Goal: Task Accomplishment & Management: Complete application form

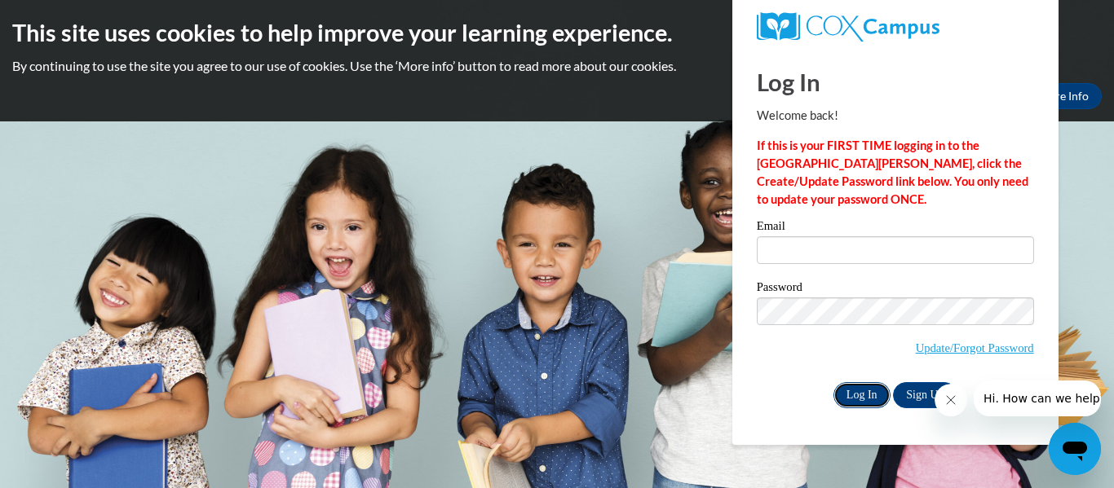
click at [848, 395] on input "Log In" at bounding box center [861, 395] width 57 height 26
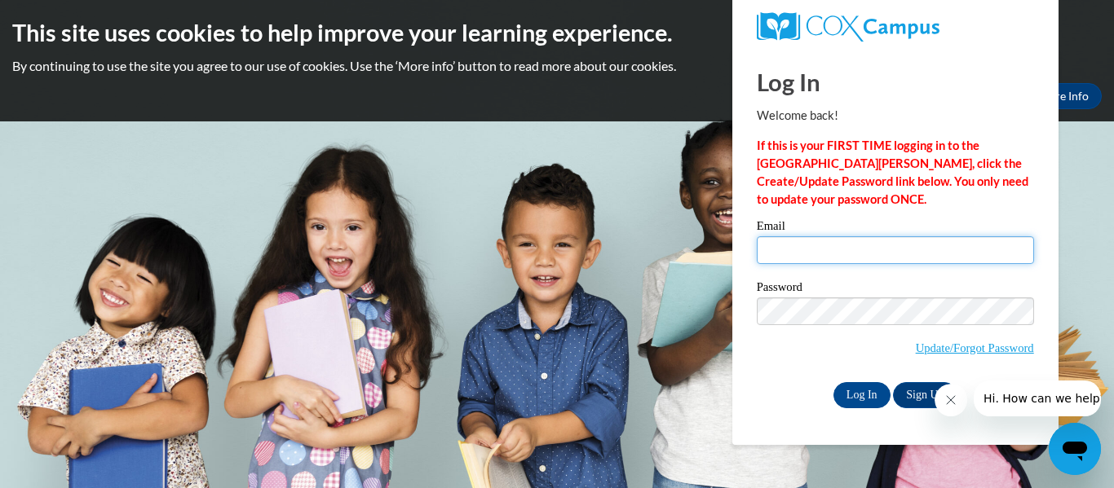
click at [793, 256] on input "Email" at bounding box center [895, 250] width 277 height 28
type input "beclark"
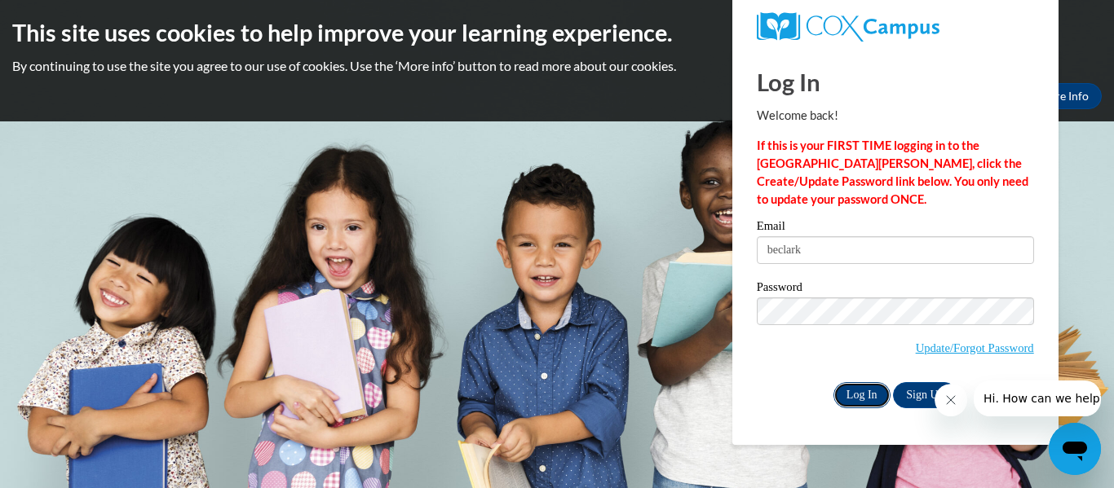
click at [880, 396] on input "Log In" at bounding box center [861, 395] width 57 height 26
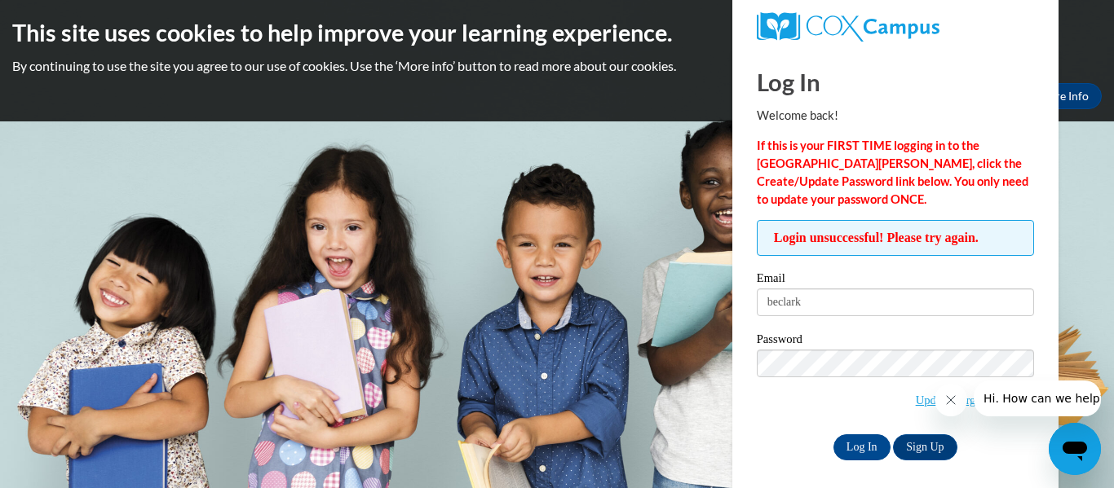
click at [618, 171] on body "This site uses cookies to help improve your learning experience. By continuing …" at bounding box center [557, 244] width 1114 height 488
click at [951, 402] on icon "Close message from company" at bounding box center [950, 400] width 13 height 13
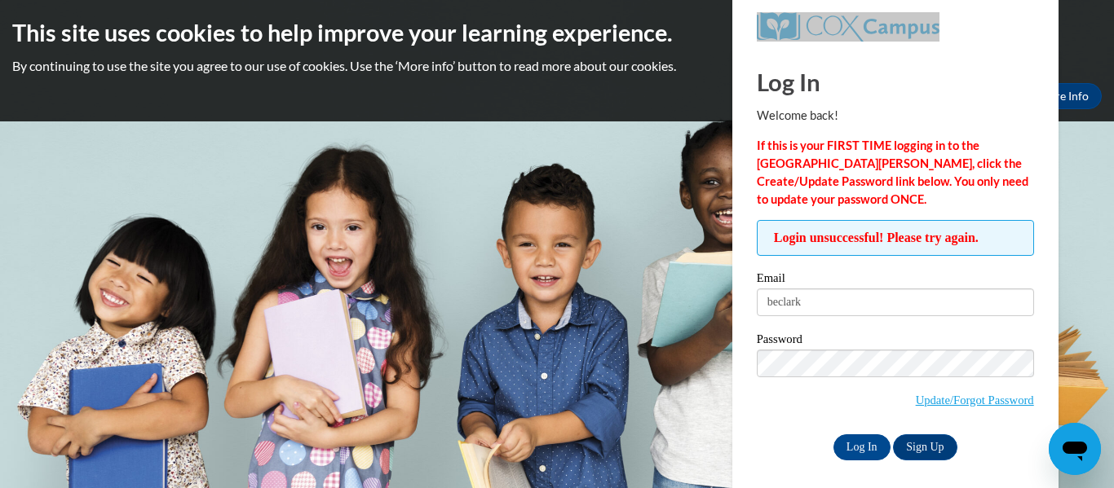
scroll to position [7, 0]
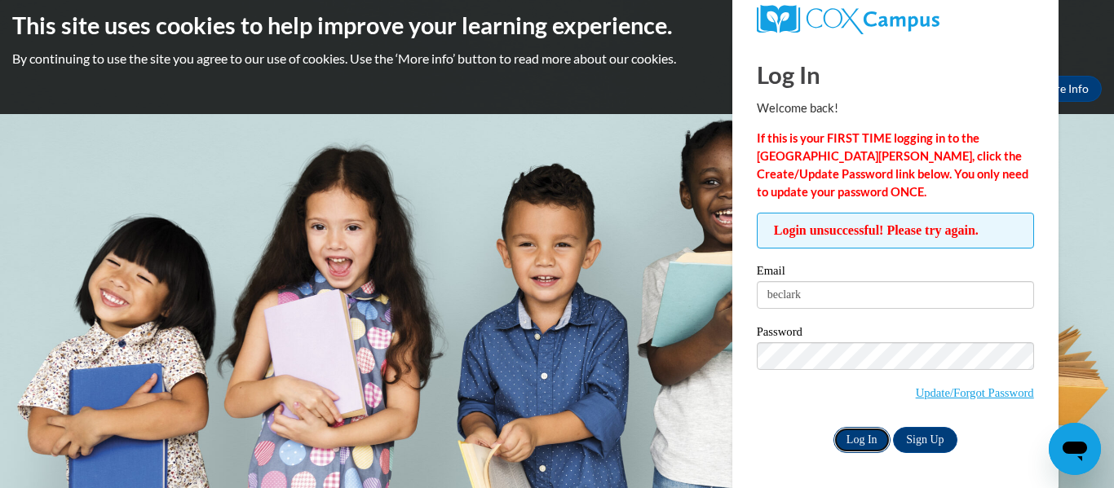
click at [874, 444] on input "Log In" at bounding box center [861, 440] width 57 height 26
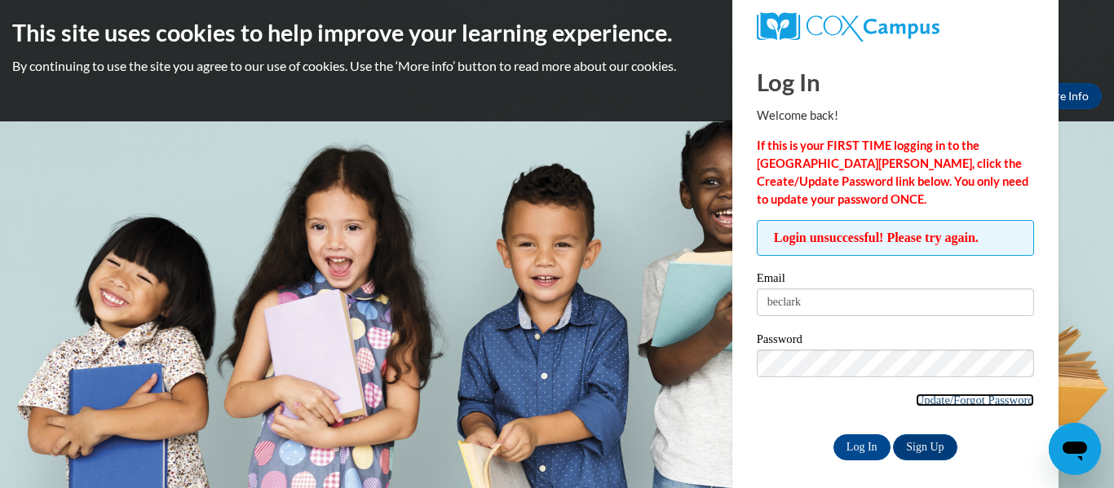
click at [964, 399] on link "Update/Forgot Password" at bounding box center [974, 400] width 118 height 13
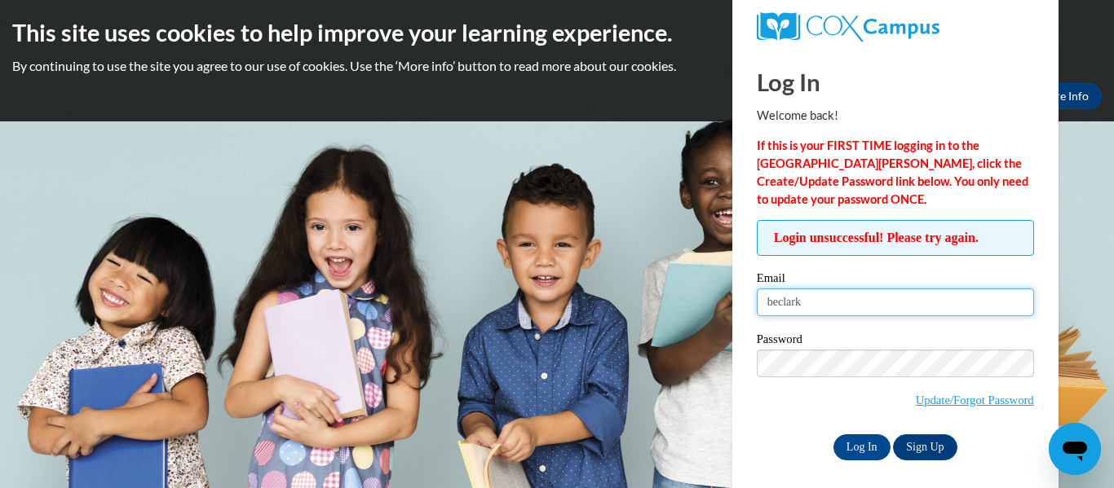
click at [814, 307] on input "beclark" at bounding box center [895, 303] width 277 height 28
type input "[EMAIL_ADDRESS][DOMAIN_NAME]"
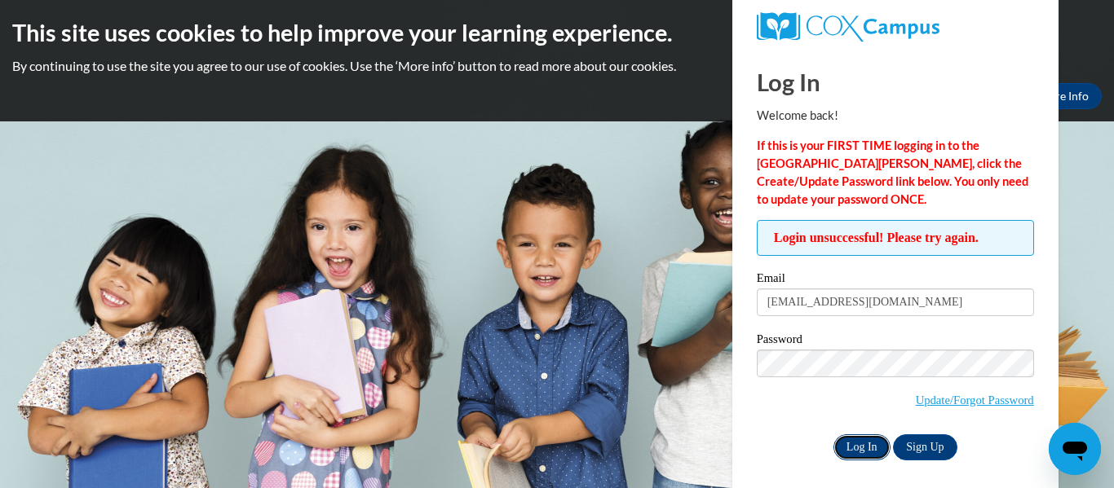
click at [871, 445] on input "Log In" at bounding box center [861, 448] width 57 height 26
click at [963, 402] on link "Update/Forgot Password" at bounding box center [974, 400] width 118 height 13
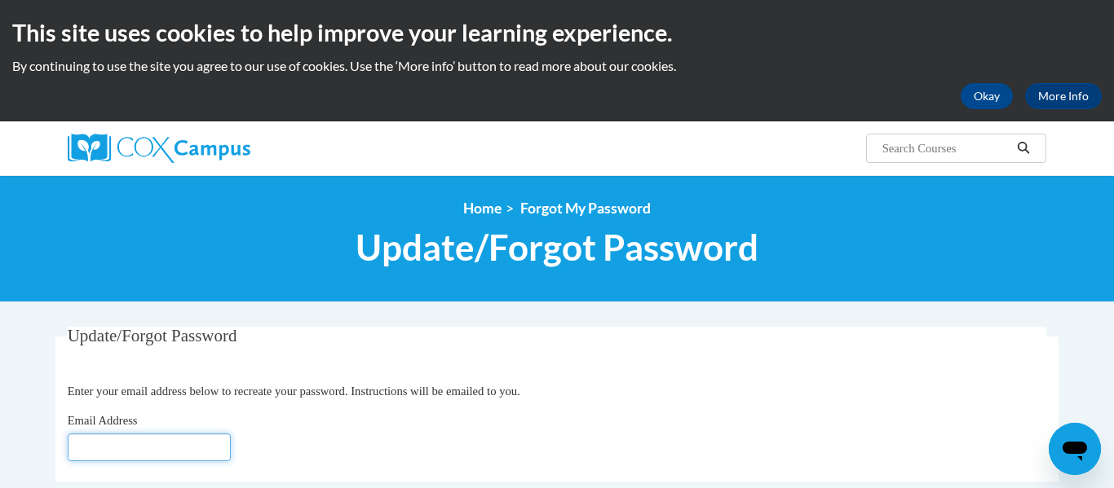
click at [171, 455] on input "Email Address" at bounding box center [149, 448] width 163 height 28
type input "[EMAIL_ADDRESS][DOMAIN_NAME]"
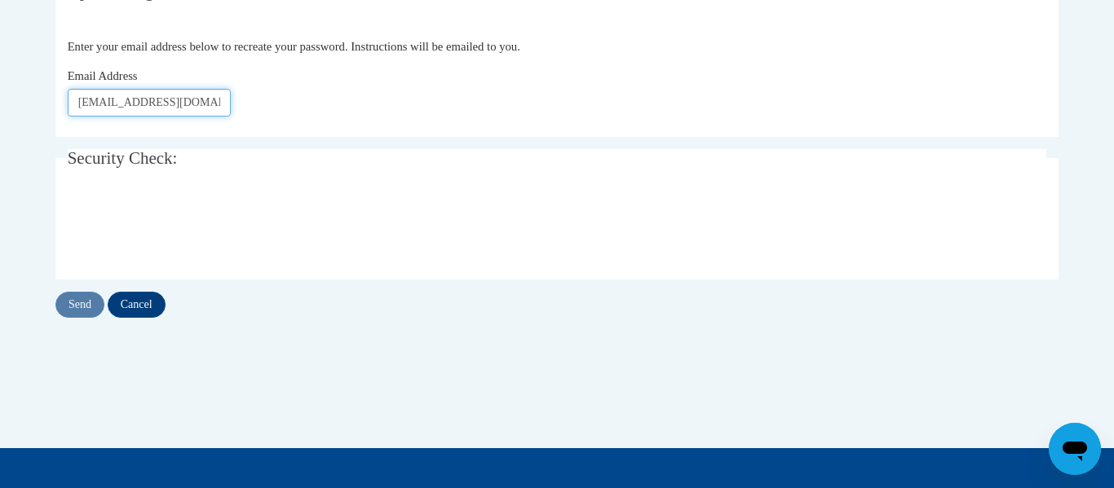
scroll to position [369, 0]
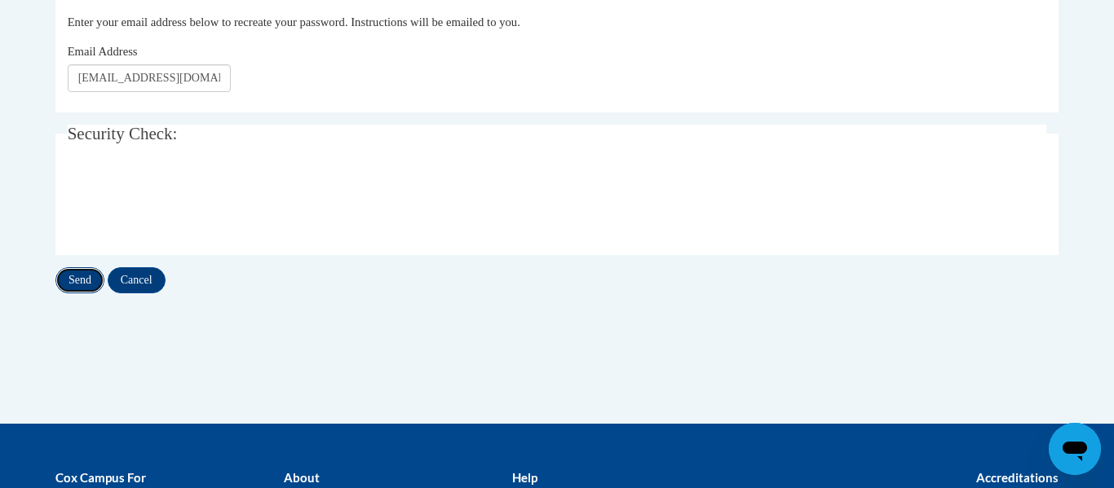
click at [90, 284] on input "Send" at bounding box center [79, 280] width 49 height 26
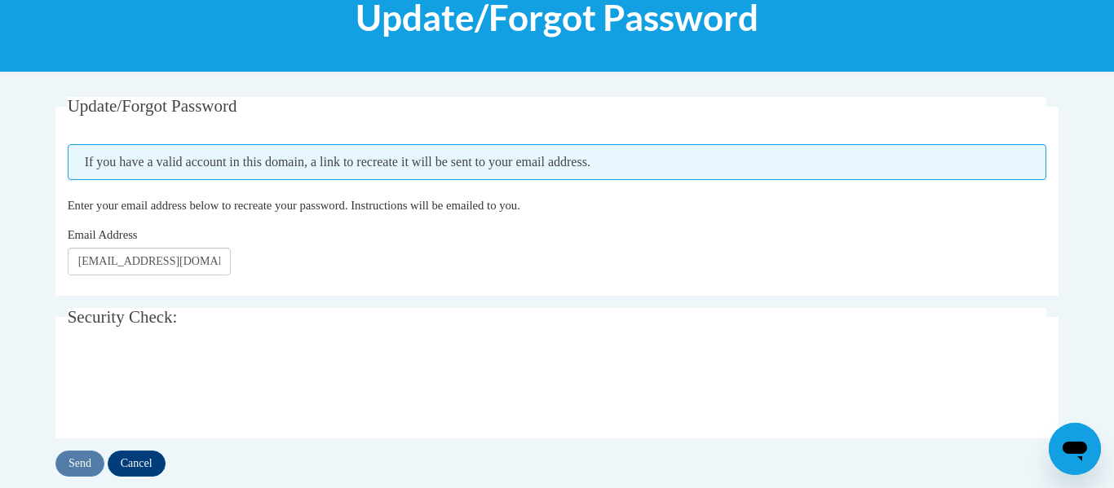
scroll to position [245, 0]
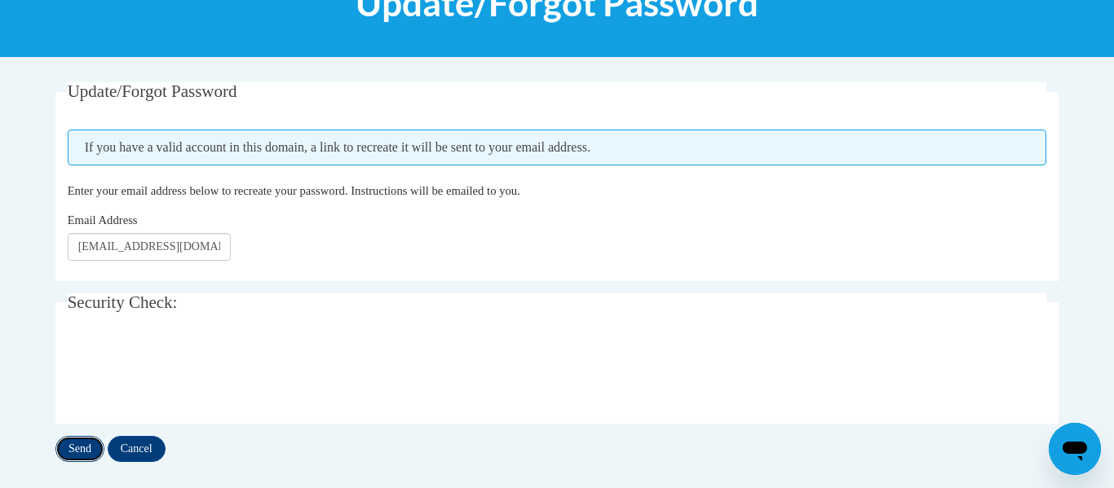
click at [82, 447] on input "Send" at bounding box center [79, 449] width 49 height 26
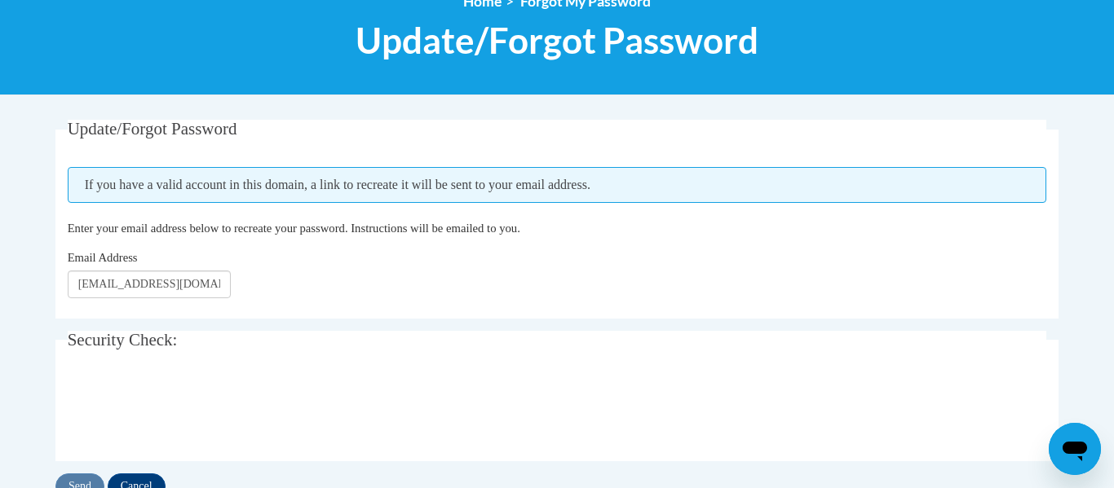
scroll to position [323, 0]
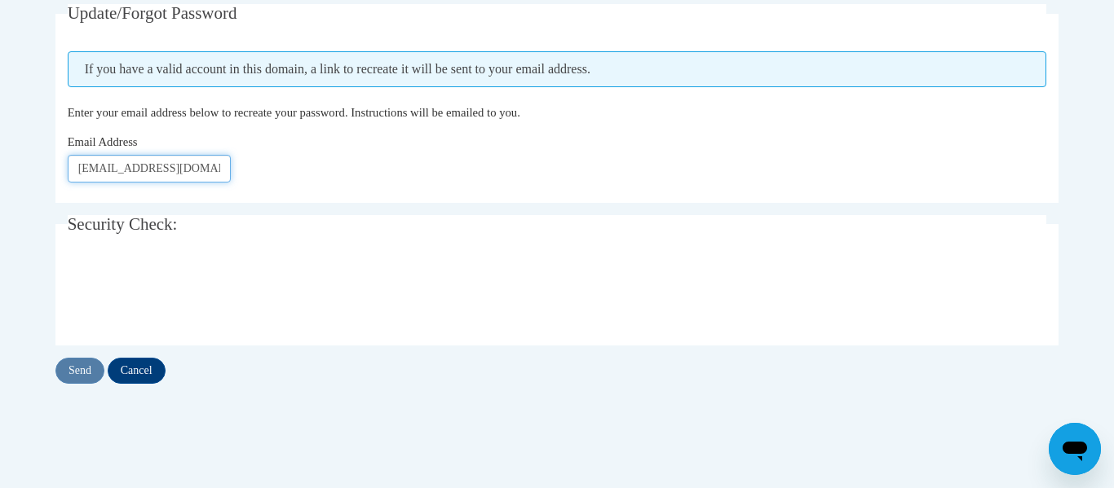
click at [192, 167] on input "beclark@tcjacket.net" at bounding box center [149, 169] width 163 height 28
click at [89, 172] on input "beclark@tcjacket.net" at bounding box center [149, 169] width 163 height 28
click at [85, 172] on input "beclark@tcjacket.net" at bounding box center [149, 169] width 163 height 28
type input "Beclark@tcjacket.net"
click at [65, 375] on input "Send" at bounding box center [79, 371] width 49 height 26
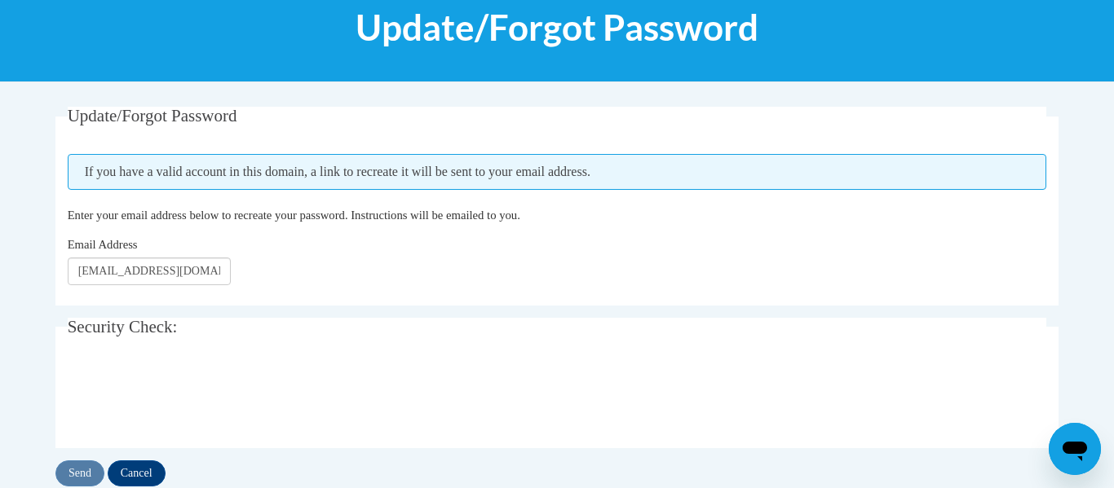
scroll to position [214, 0]
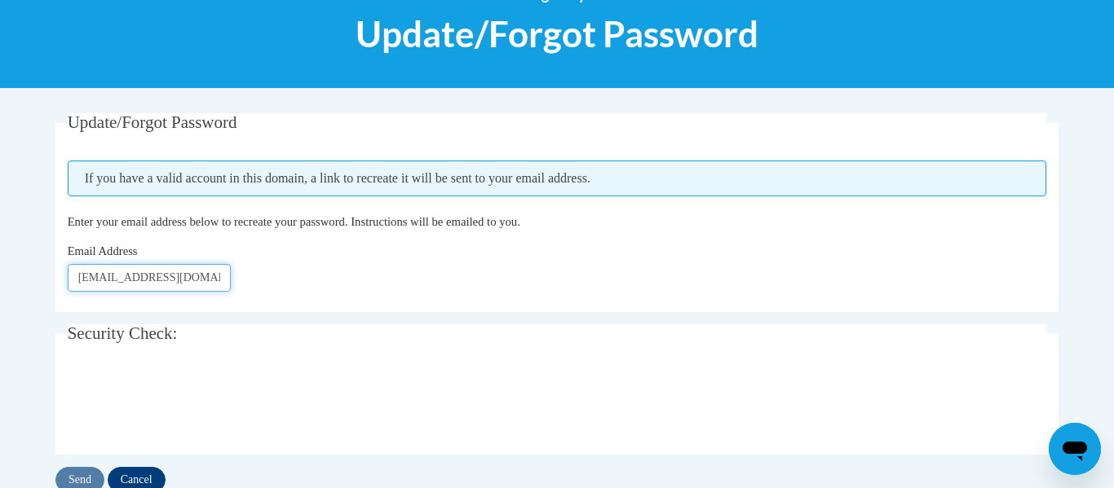
click at [161, 281] on input "Beclark@tcjacket.net" at bounding box center [149, 278] width 163 height 28
type input "[EMAIL_ADDRESS][DOMAIN_NAME]"
click at [71, 474] on input "Send" at bounding box center [79, 480] width 49 height 26
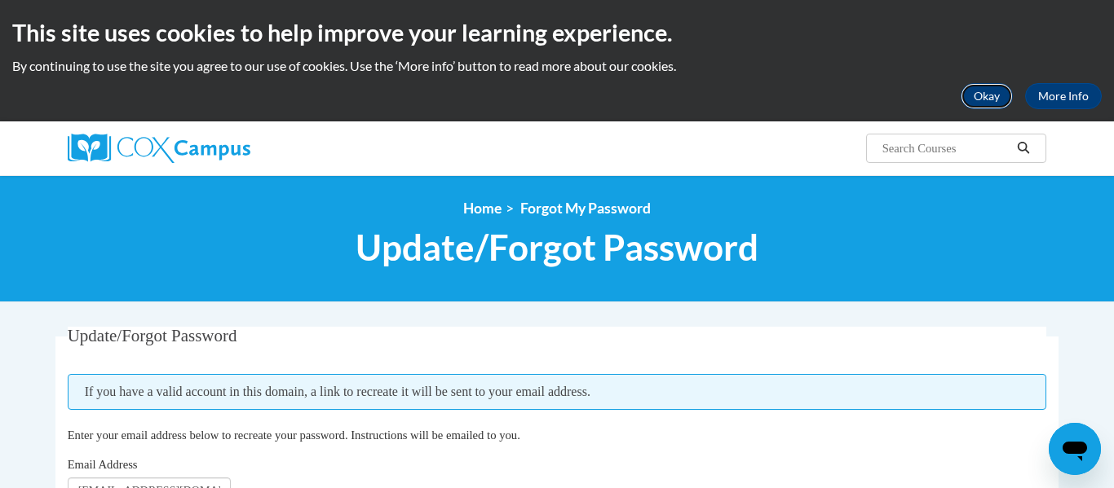
click at [990, 106] on button "Okay" at bounding box center [986, 96] width 52 height 26
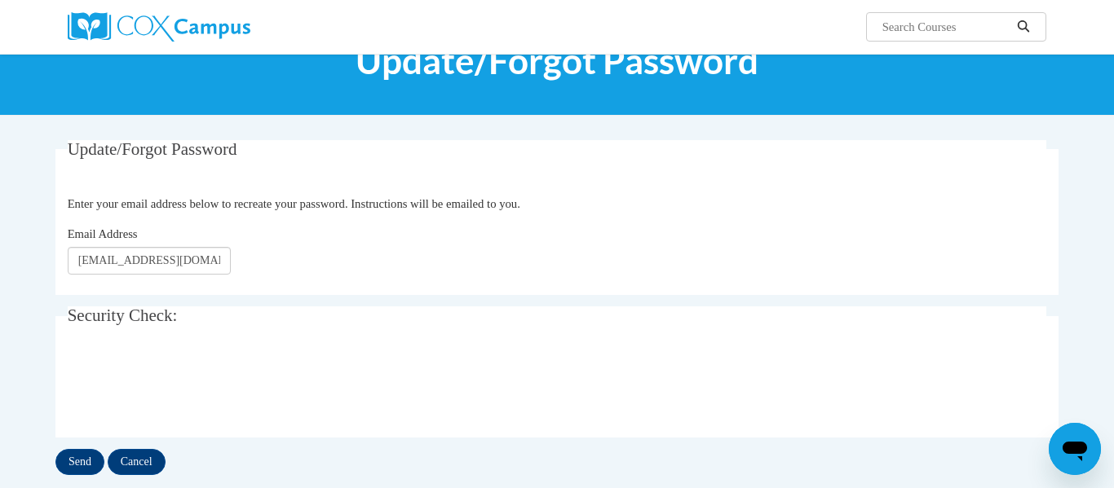
scroll to position [98, 0]
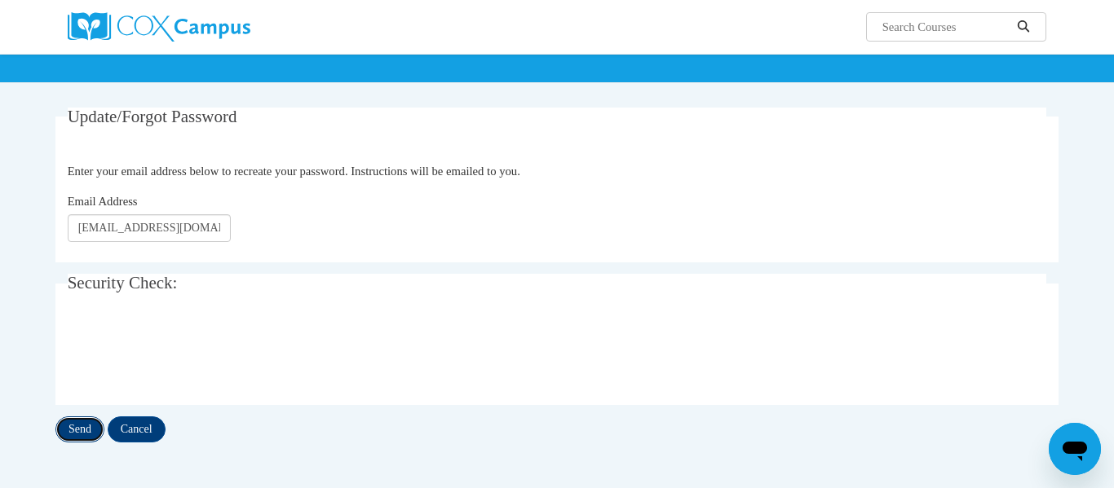
click at [91, 425] on input "Send" at bounding box center [79, 430] width 49 height 26
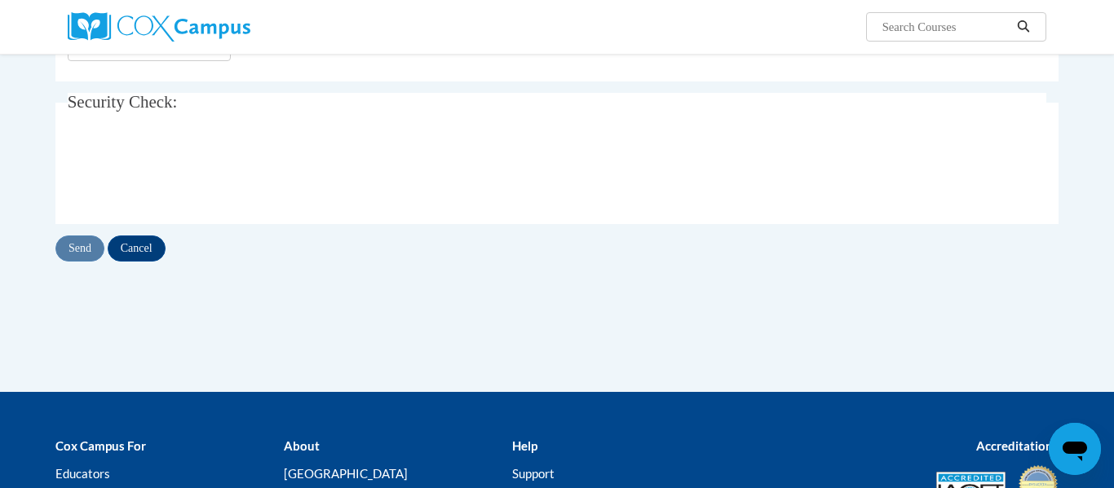
scroll to position [326, 0]
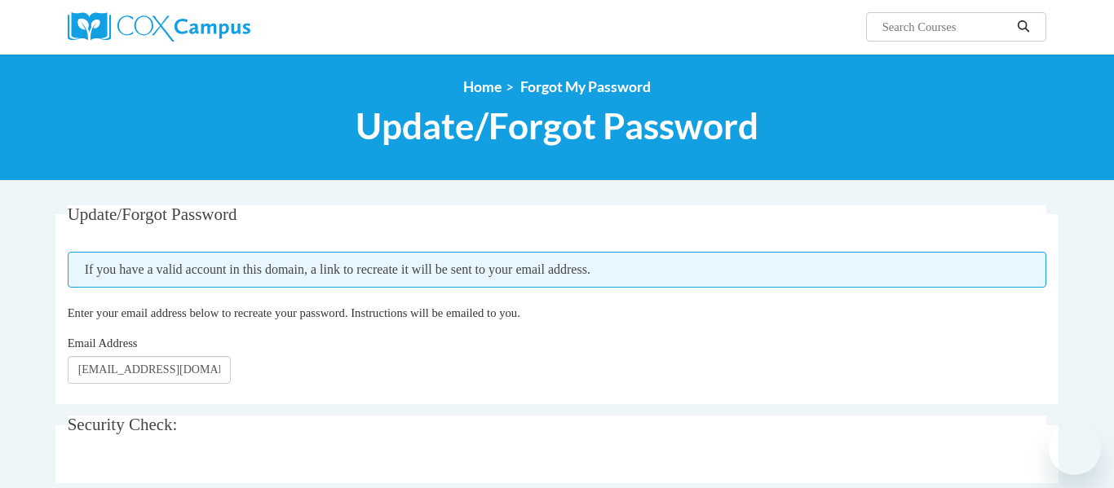
scroll to position [118, 0]
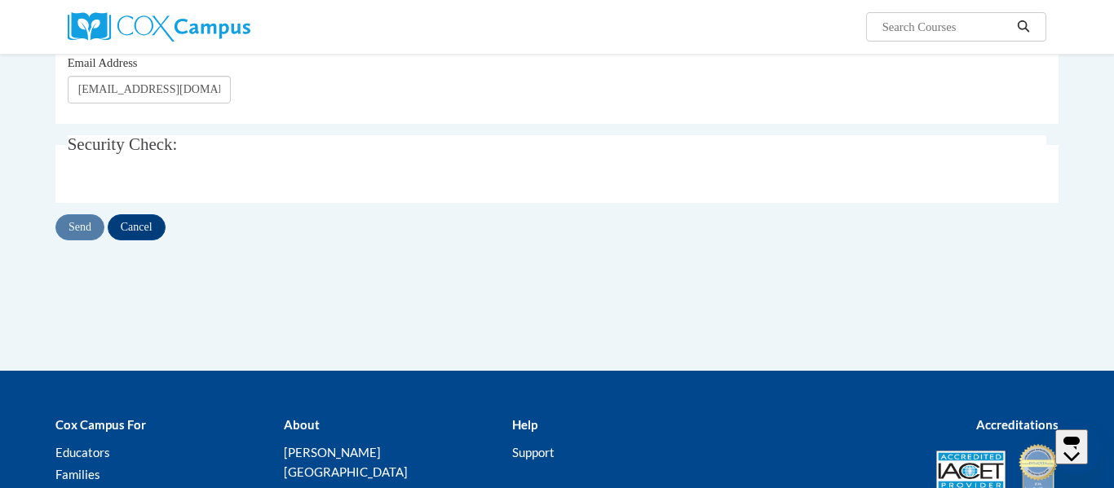
scroll to position [245, 0]
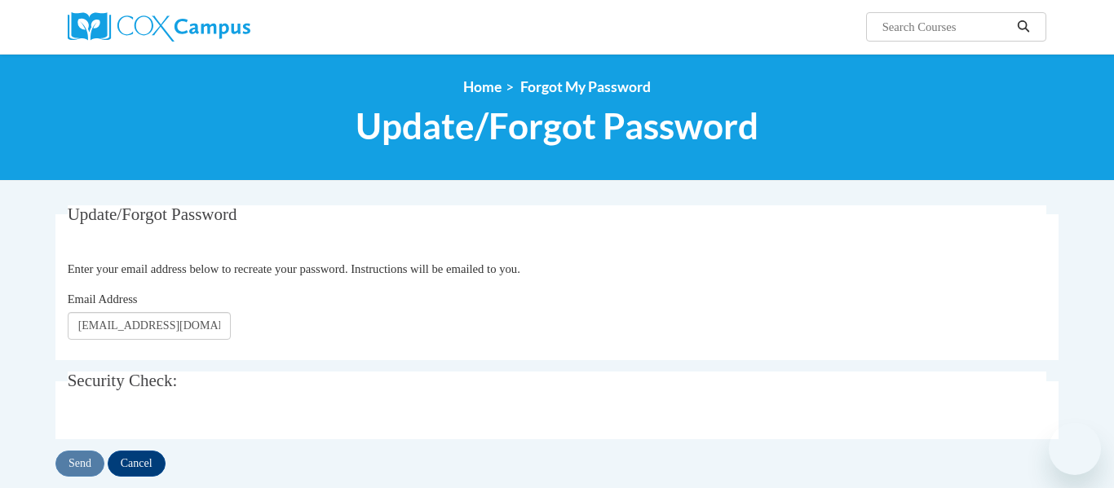
scroll to position [247, 0]
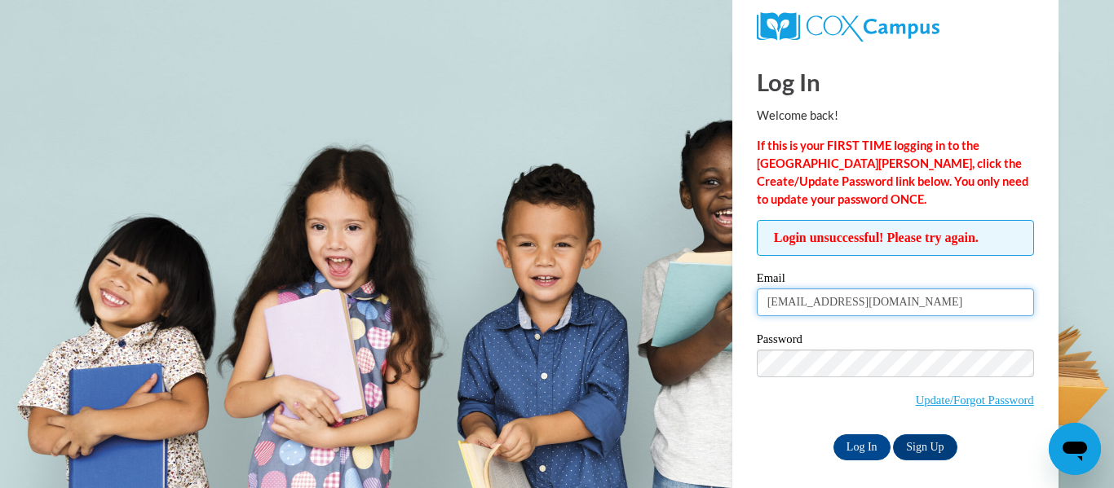
click at [852, 307] on input "[EMAIL_ADDRESS][DOMAIN_NAME]" at bounding box center [895, 303] width 277 height 28
type input "beclark@tcjackets.net"
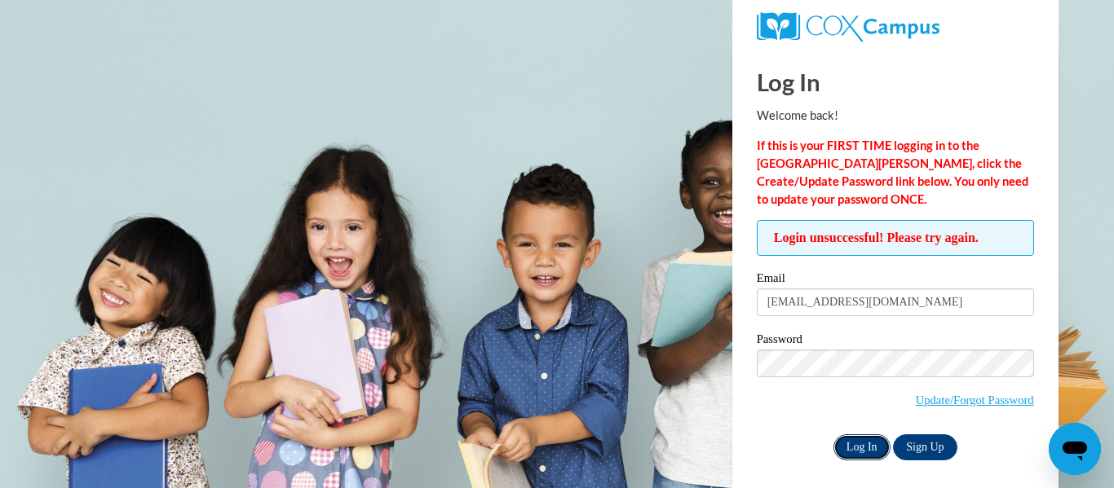
click at [878, 439] on input "Log In" at bounding box center [861, 448] width 57 height 26
click at [858, 443] on input "Log In" at bounding box center [861, 448] width 57 height 26
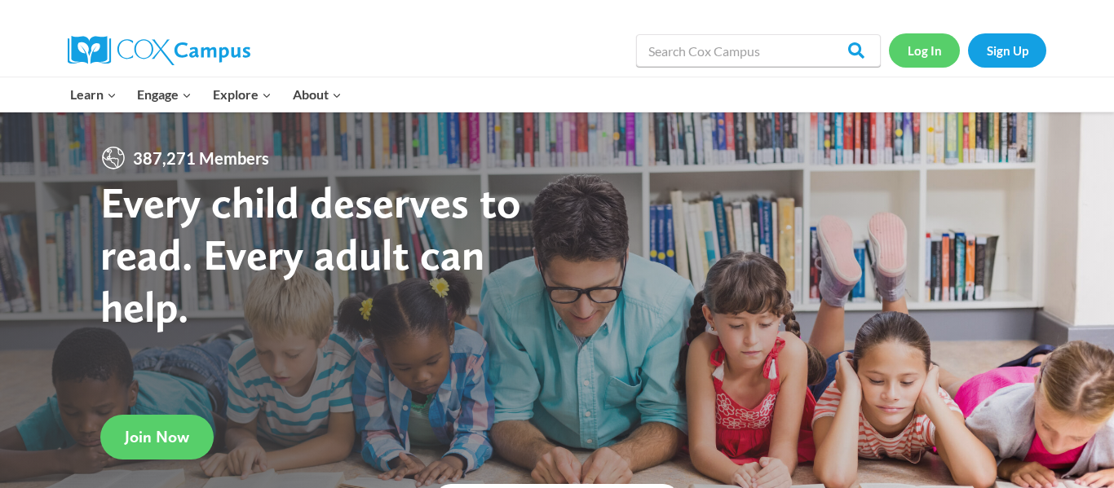
click at [924, 51] on link "Log In" at bounding box center [924, 49] width 71 height 33
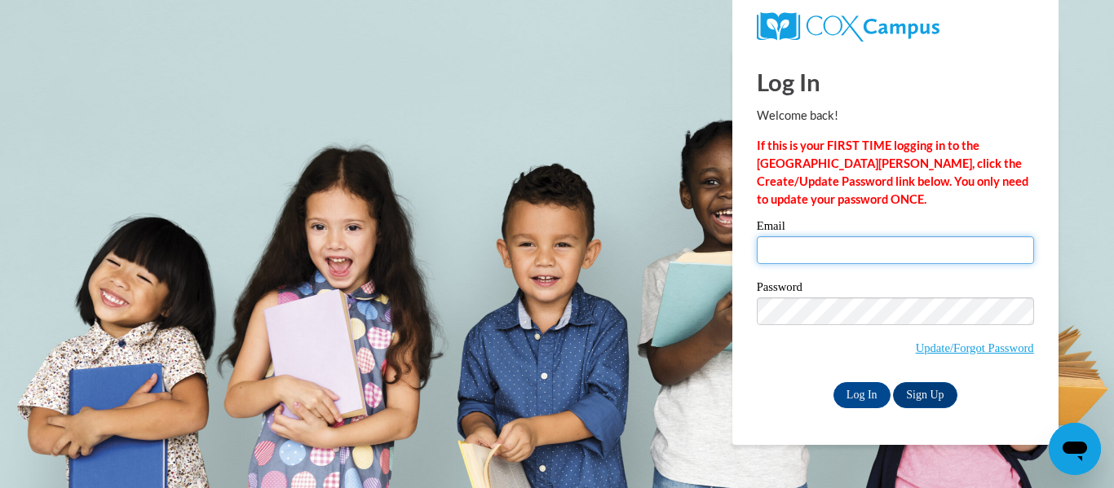
click at [835, 261] on input "Email" at bounding box center [895, 250] width 277 height 28
type input "[DOMAIN_NAME]"
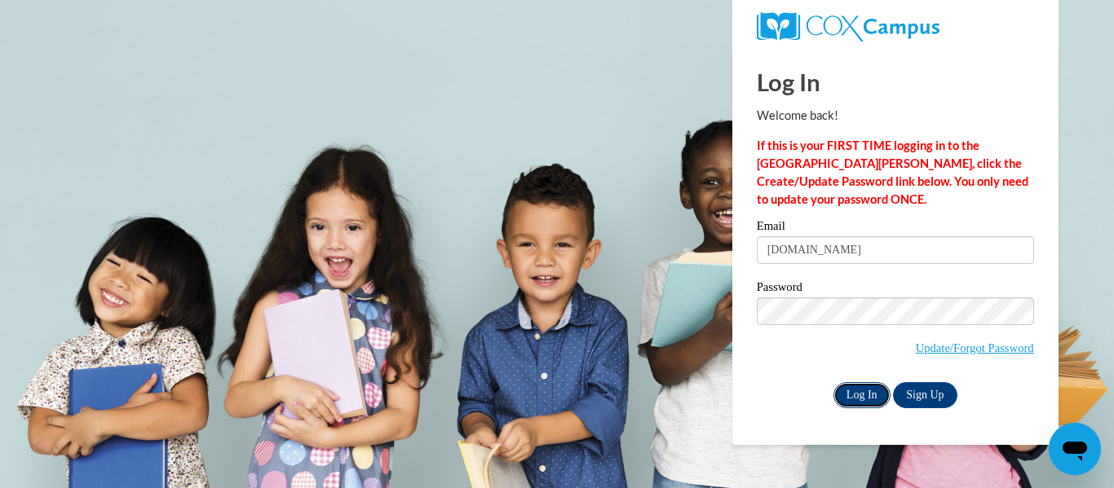
click at [849, 393] on input "Log In" at bounding box center [861, 395] width 57 height 26
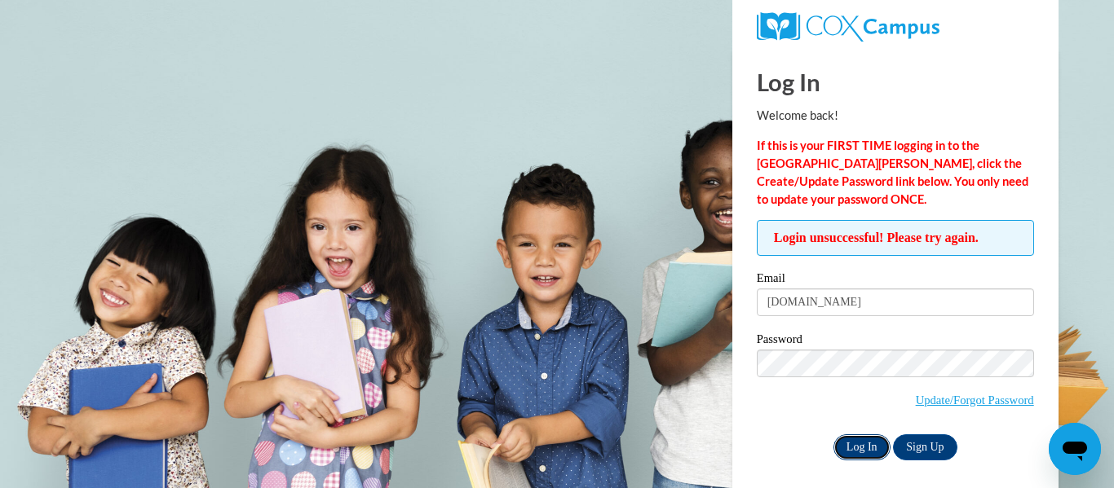
click at [879, 441] on input "Log In" at bounding box center [861, 448] width 57 height 26
click at [851, 446] on input "Log In" at bounding box center [861, 448] width 57 height 26
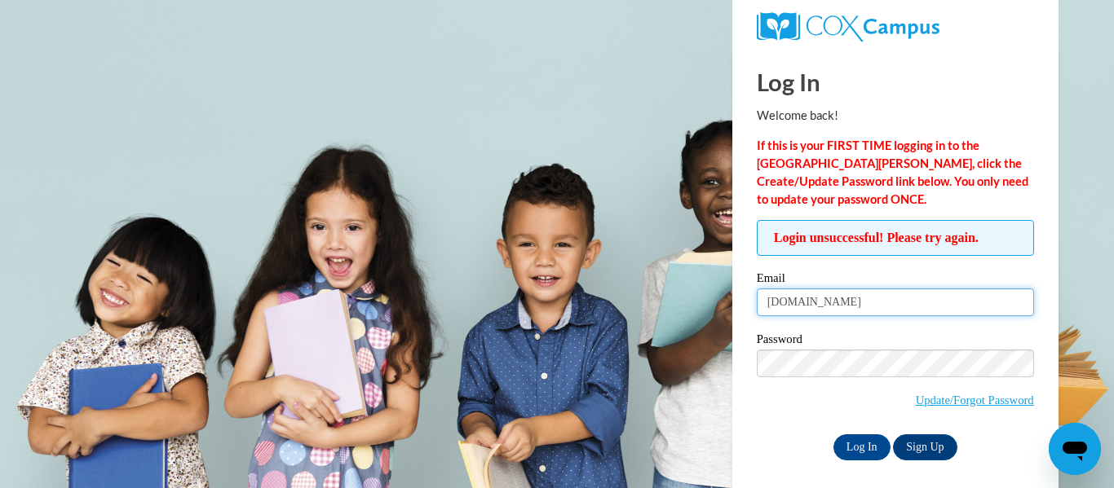
click at [911, 304] on input "Beclarktcjackets.net" at bounding box center [895, 303] width 277 height 28
click at [803, 307] on input "Beclarktcjackets.net" at bounding box center [895, 303] width 277 height 28
click at [801, 307] on input "Beclarktcjackets.net" at bounding box center [895, 303] width 277 height 28
type input "[EMAIL_ADDRESS][DOMAIN_NAME]"
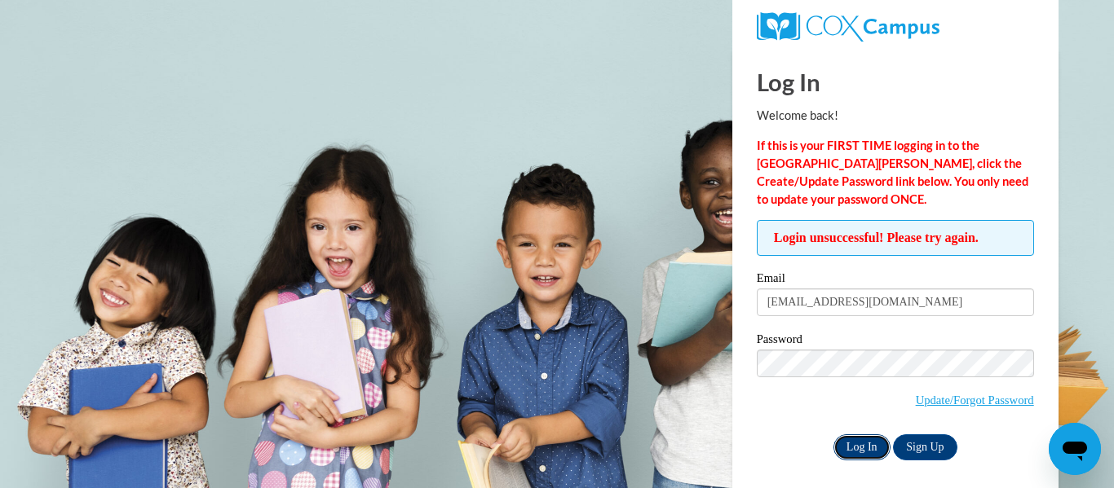
click at [858, 443] on input "Log In" at bounding box center [861, 448] width 57 height 26
click at [857, 451] on input "Log In" at bounding box center [861, 448] width 57 height 26
click at [919, 443] on link "Sign Up" at bounding box center [925, 448] width 64 height 26
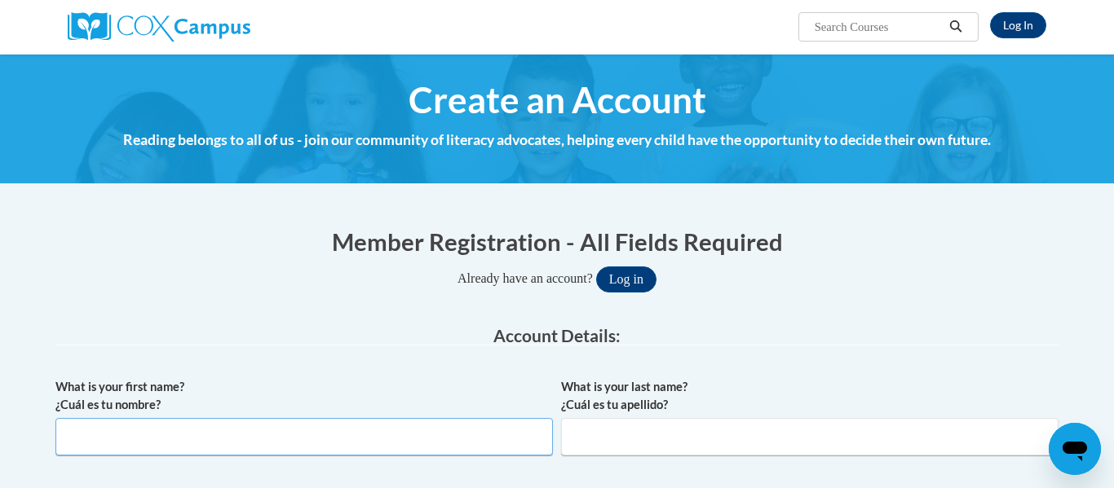
click at [443, 444] on input "What is your first name? ¿Cuál es tu nombre?" at bounding box center [303, 436] width 497 height 37
click at [384, 430] on input "What is your first name? ¿Cuál es tu nombre?" at bounding box center [303, 436] width 497 height 37
type input "Rebecca"
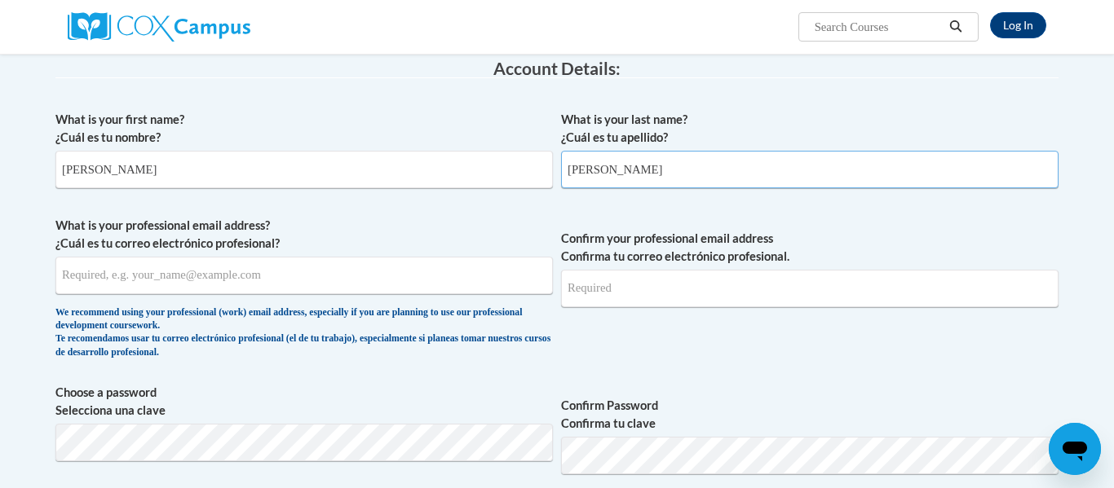
scroll to position [282, 0]
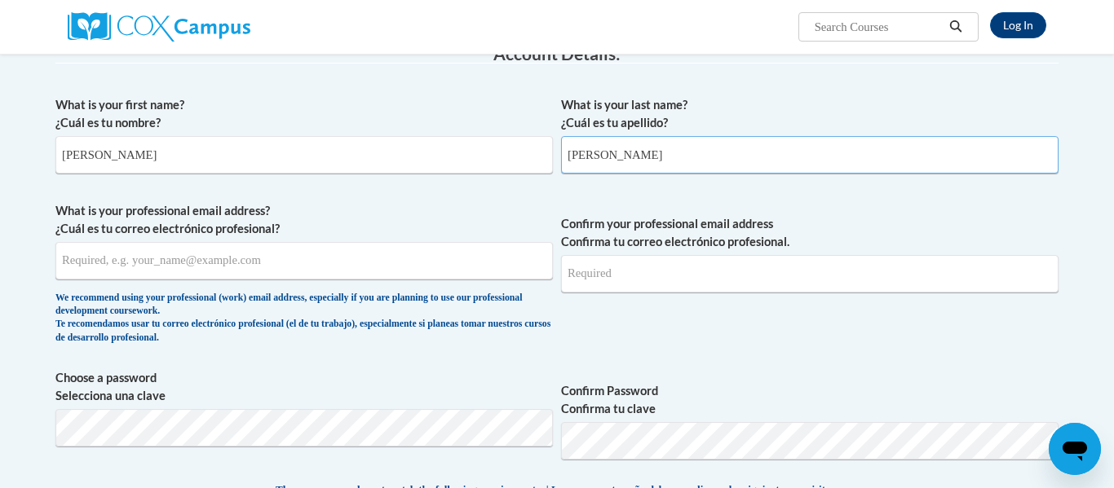
type input "Clark"
click at [152, 265] on input "What is your professional email address? ¿Cuál es tu correo electrónico profesi…" at bounding box center [303, 260] width 497 height 37
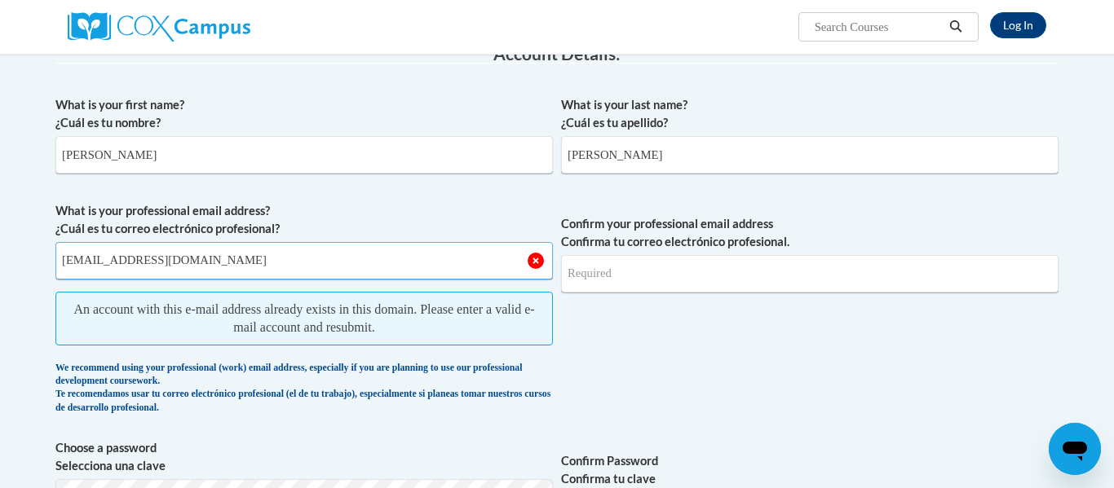
type input "[EMAIL_ADDRESS][DOMAIN_NAME]"
click at [722, 404] on span "Confirm your professional email address Confirma tu correo electrónico profesio…" at bounding box center [809, 312] width 497 height 221
click at [632, 290] on input "Confirm your professional email address Confirma tu correo electrónico profesio…" at bounding box center [809, 273] width 497 height 37
click at [619, 278] on input "Confirm your professional email address Confirma tu correo electrónico profesio…" at bounding box center [809, 273] width 497 height 37
click at [628, 161] on input "Clark" at bounding box center [809, 154] width 497 height 37
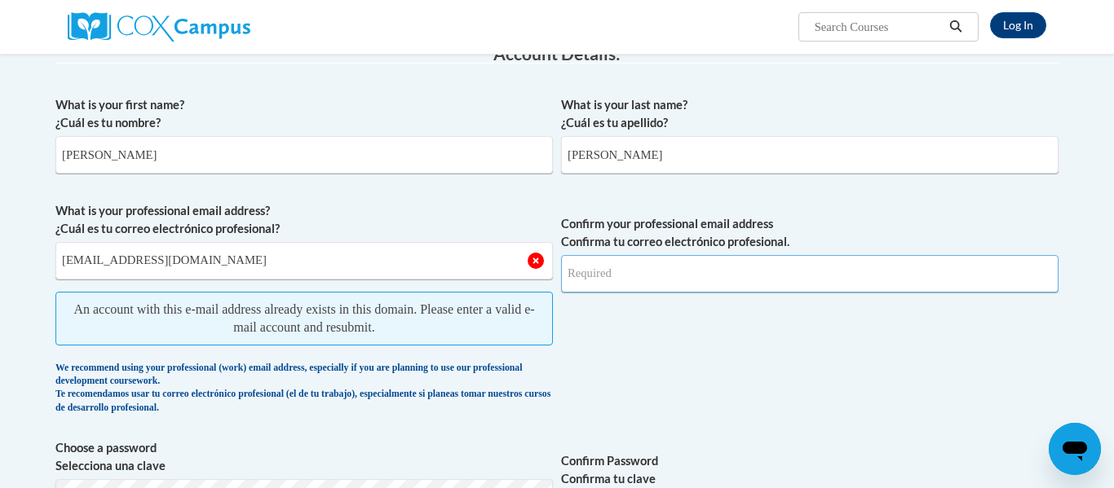
click at [627, 280] on input "Confirm your professional email address Confirma tu correo electrónico profesio…" at bounding box center [809, 273] width 497 height 37
click at [621, 280] on input "Confirm your professional email address Confirma tu correo electrónico profesio…" at bounding box center [809, 273] width 497 height 37
click at [655, 277] on input "Confirm your professional email address Confirma tu correo electrónico profesio…" at bounding box center [809, 273] width 497 height 37
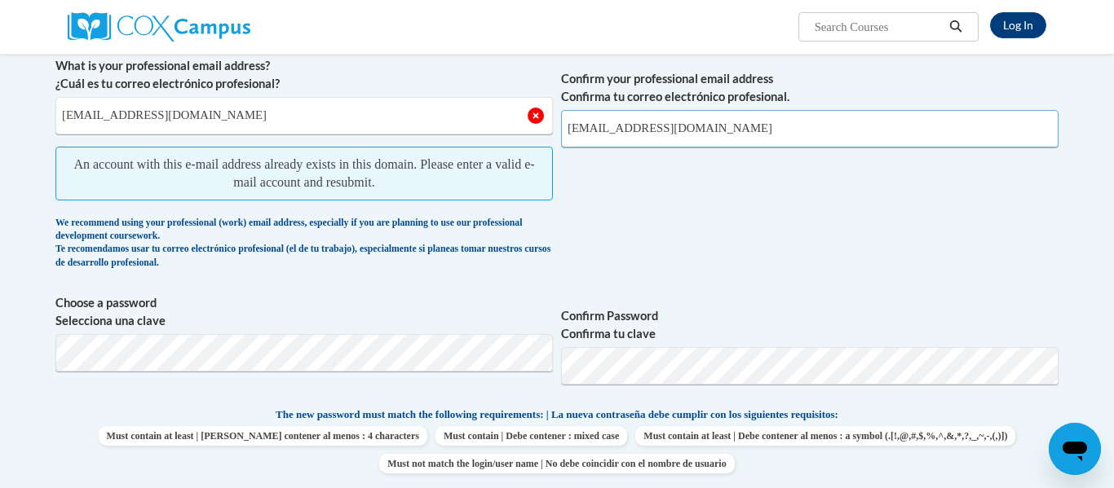
scroll to position [429, 0]
type input "[EMAIL_ADDRESS][DOMAIN_NAME]"
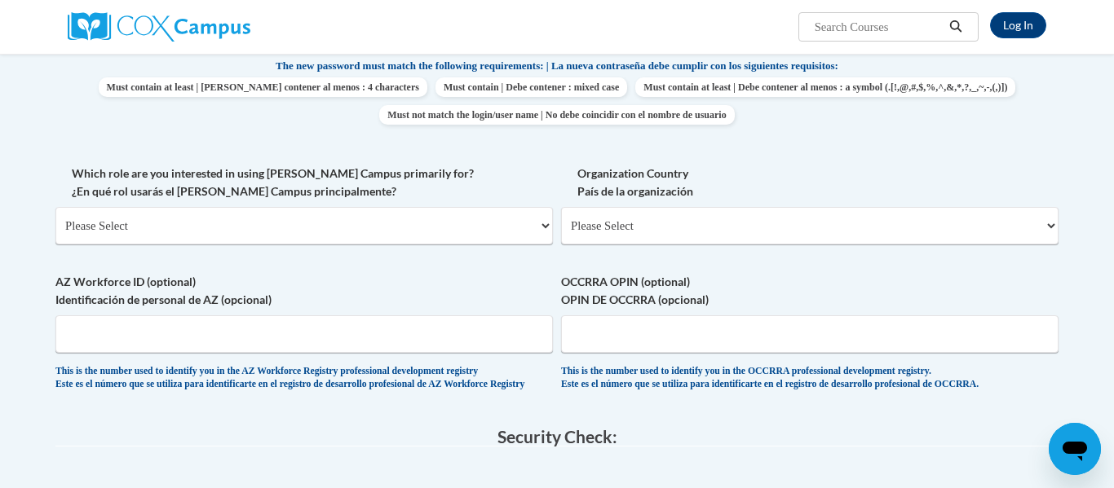
scroll to position [711, 0]
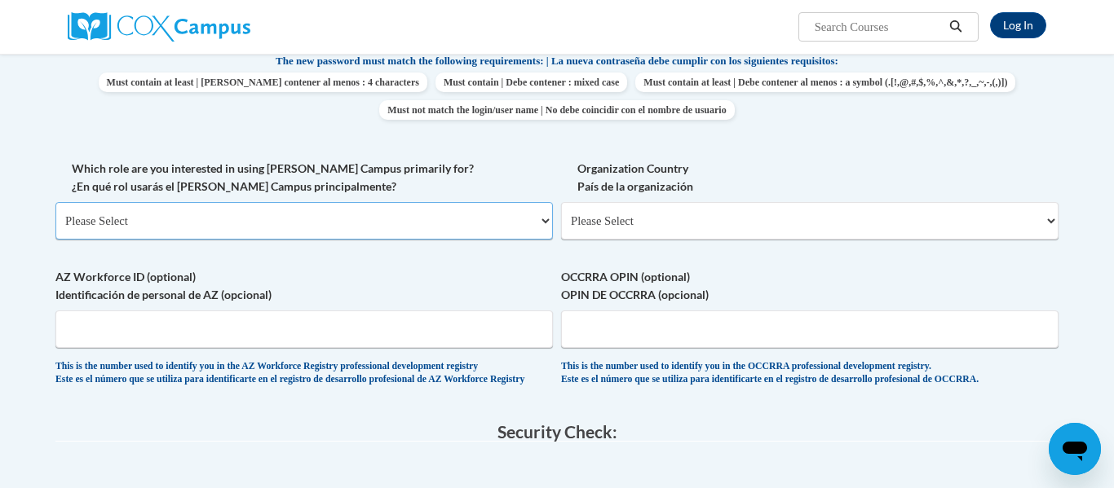
click at [214, 223] on select "Please Select College/University | Colegio/Universidad Community/Nonprofit Part…" at bounding box center [303, 220] width 497 height 37
select select "fbf2d438-af2f-41f8-98f1-81c410e29de3"
click at [55, 202] on select "Please Select College/University | Colegio/Universidad Community/Nonprofit Part…" at bounding box center [303, 220] width 497 height 37
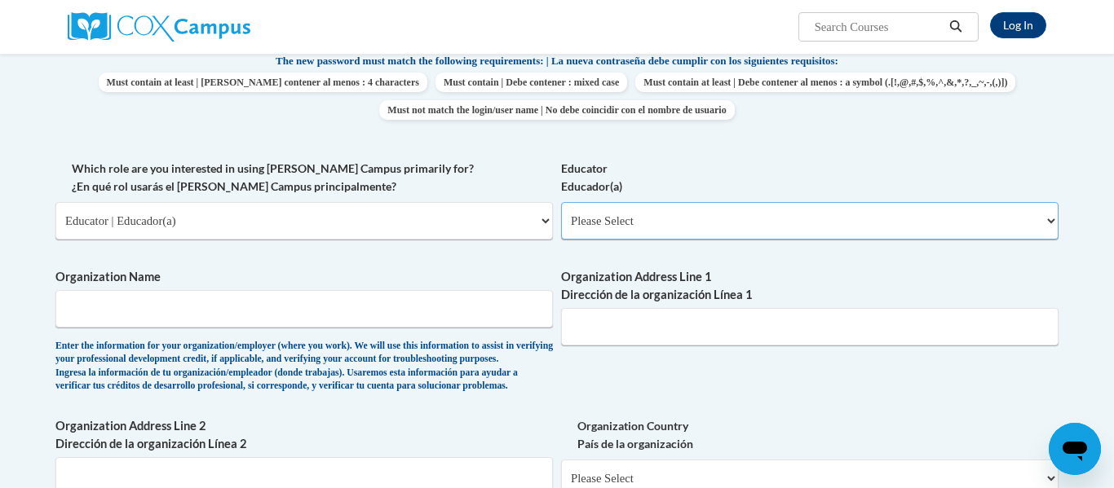
click at [669, 223] on select "Please Select Early Learning/Daycare Teacher/Family Home Care Provider | Maestr…" at bounding box center [809, 220] width 497 height 37
select select "d5fdb05a-b36c-4d60-97fa-9afceda7e903"
click at [561, 202] on select "Please Select Early Learning/Daycare Teacher/Family Home Care Provider | Maestr…" at bounding box center [809, 220] width 497 height 37
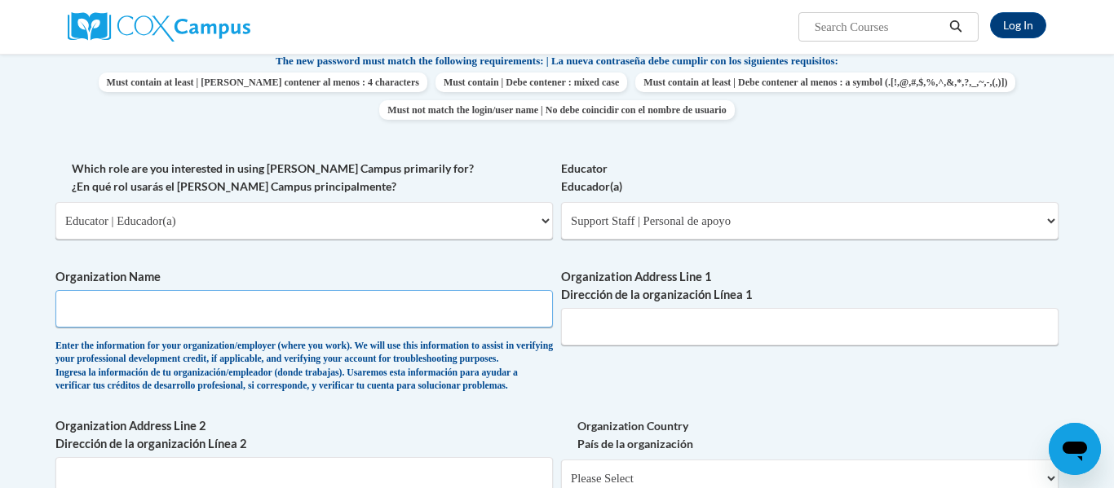
click at [174, 315] on input "Organization Name" at bounding box center [303, 308] width 497 height 37
type input "Hand and Hand Primary School"
click at [767, 327] on input "Organization Address Line 1 Dirección de la organización Línea 1" at bounding box center [809, 326] width 497 height 37
type input "Thoamsville"
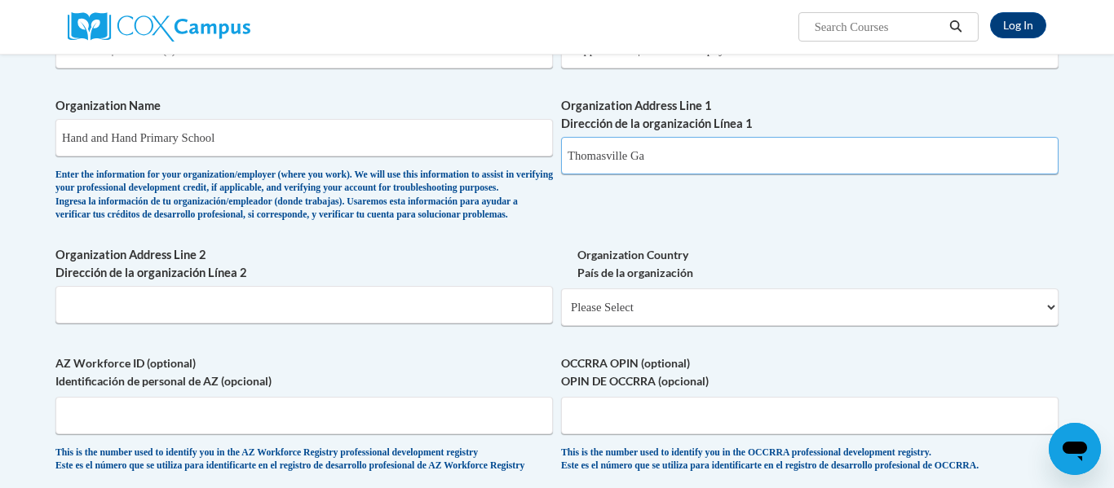
scroll to position [924, 0]
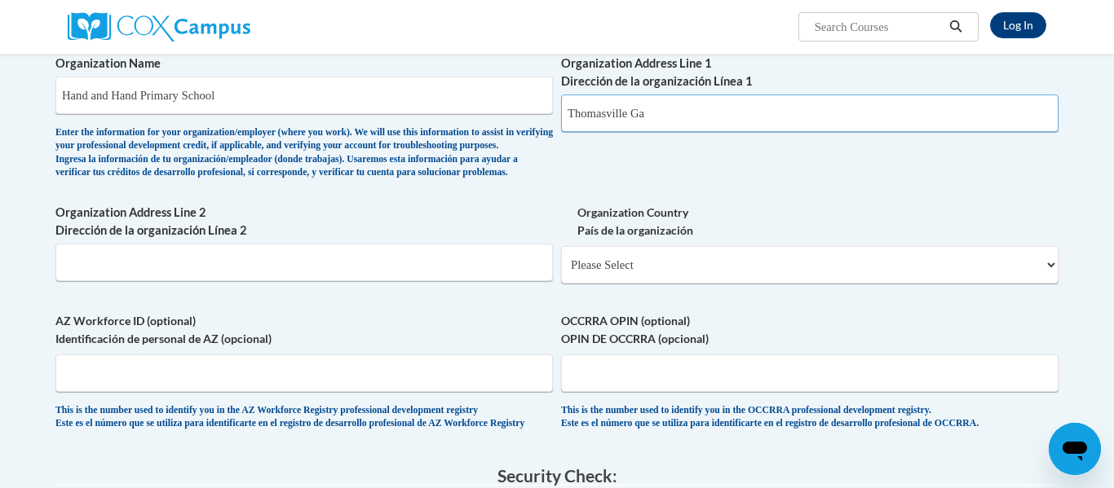
type input "Thomasville Ga"
click at [664, 284] on select "Please Select United States | Estados Unidos Outside of the United States | Fue…" at bounding box center [809, 264] width 497 height 37
select select "ad49bcad-a171-4b2e-b99c-48b446064914"
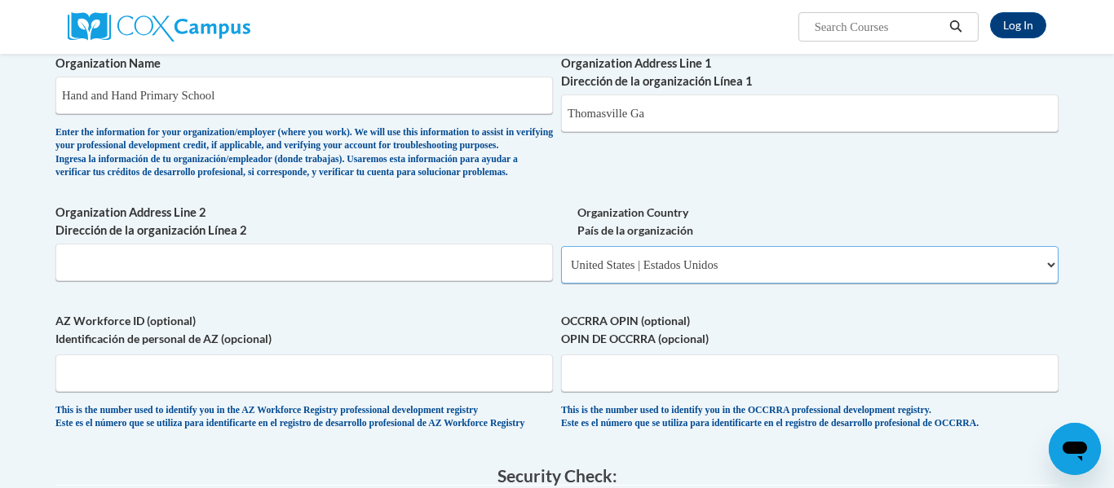
click at [561, 273] on select "Please Select United States | Estados Unidos Outside of the United States | Fue…" at bounding box center [809, 264] width 497 height 37
select select
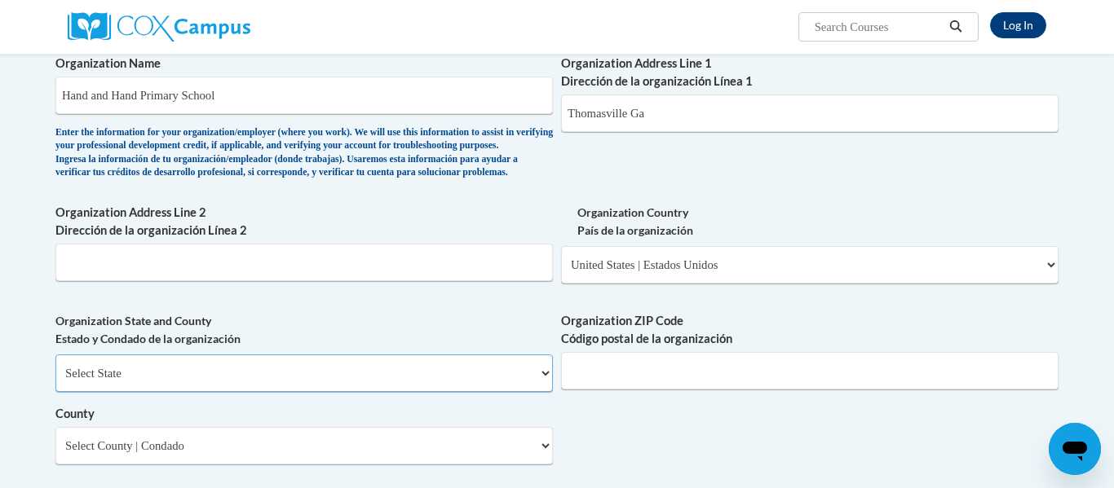
click at [307, 392] on select "Select State Alabama Alaska Arizona Arkansas California Colorado Connecticut De…" at bounding box center [303, 373] width 497 height 37
select select "Georgia"
click at [55, 381] on select "Select State Alabama Alaska Arizona Arkansas California Colorado Connecticut De…" at bounding box center [303, 373] width 497 height 37
click at [670, 390] on input "Organization ZIP Code Código postal de la organización" at bounding box center [809, 370] width 497 height 37
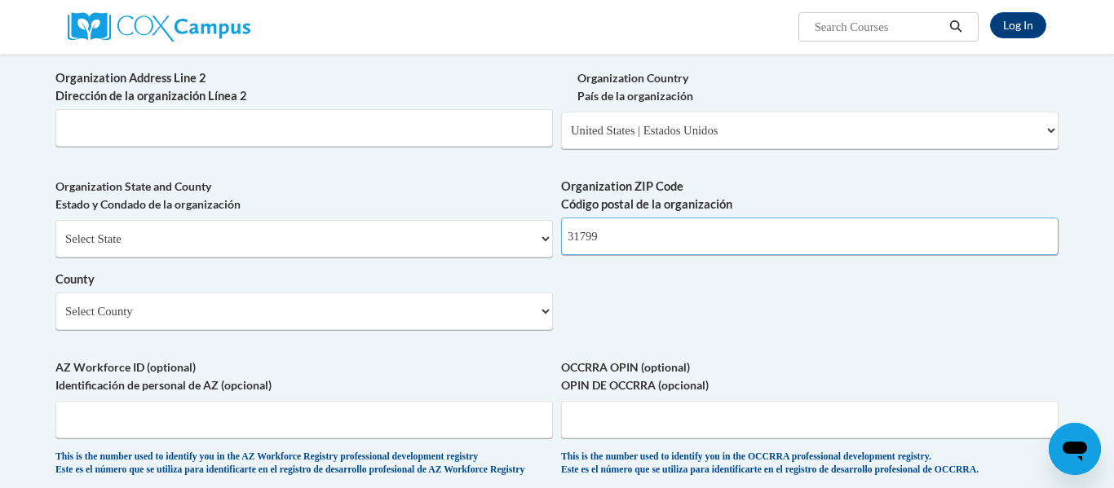
scroll to position [1064, 0]
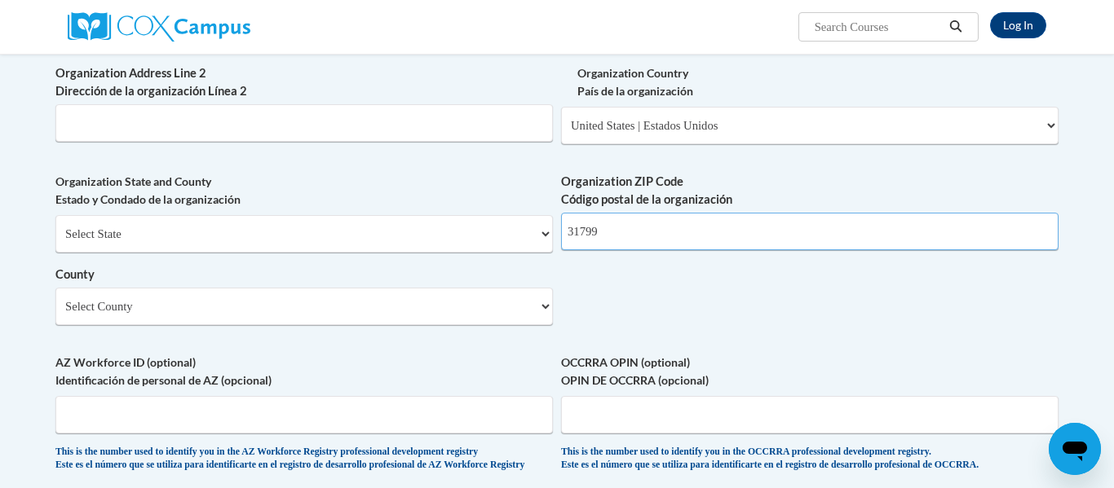
type input "31799"
click at [276, 325] on select "Select County Appling Atkinson Bacon Baker Baldwin Banks Barrow Bartow Ben Hill…" at bounding box center [303, 306] width 497 height 37
select select "Thomas"
click at [55, 314] on select "Select County Appling Atkinson Bacon Baker Baldwin Banks Barrow Bartow Ben Hill…" at bounding box center [303, 306] width 497 height 37
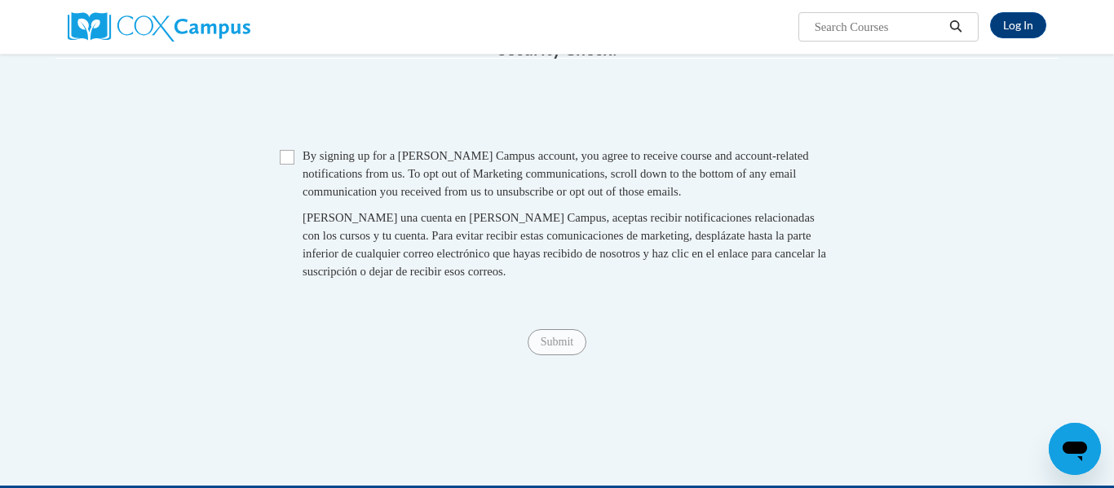
scroll to position [1540, 0]
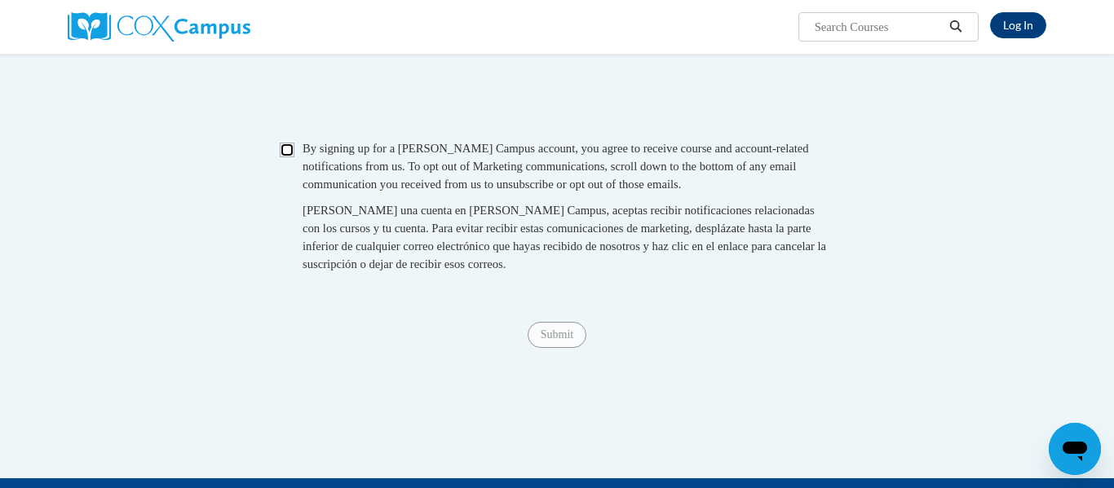
click at [290, 157] on input "Checkbox" at bounding box center [287, 150] width 15 height 15
checkbox input "true"
click at [567, 340] on span "Submit" at bounding box center [556, 333] width 59 height 13
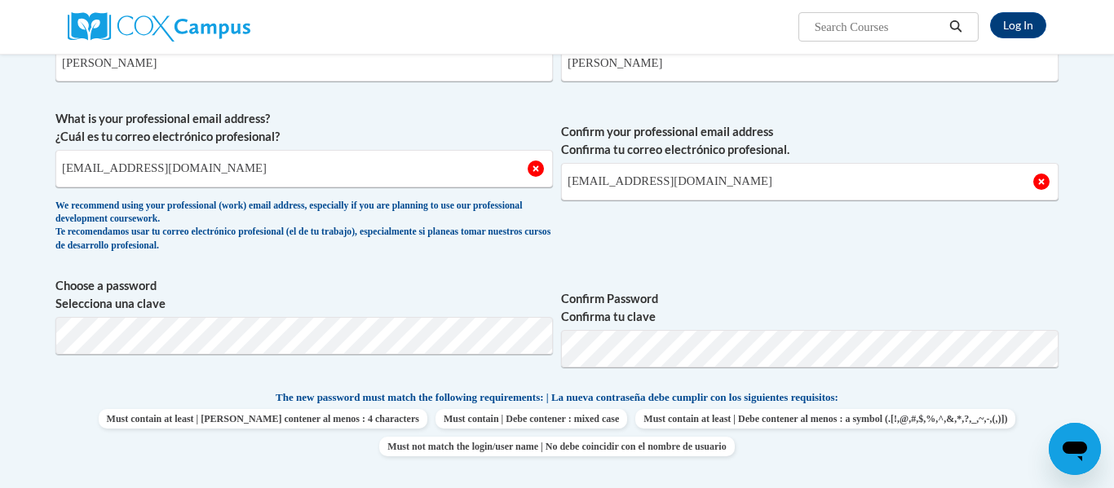
scroll to position [368, 0]
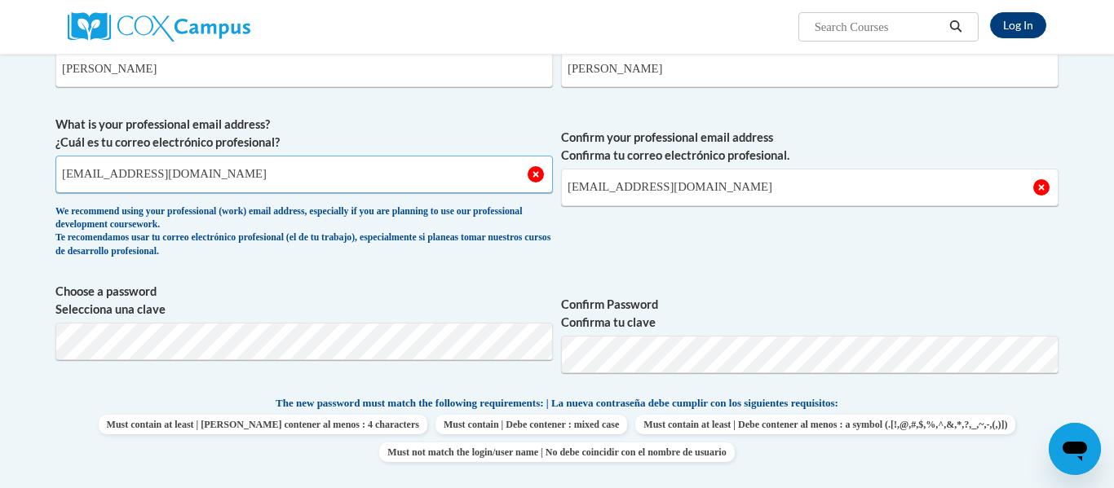
click at [210, 179] on input "[EMAIL_ADDRESS][DOMAIN_NAME]" at bounding box center [303, 174] width 497 height 37
type input "B"
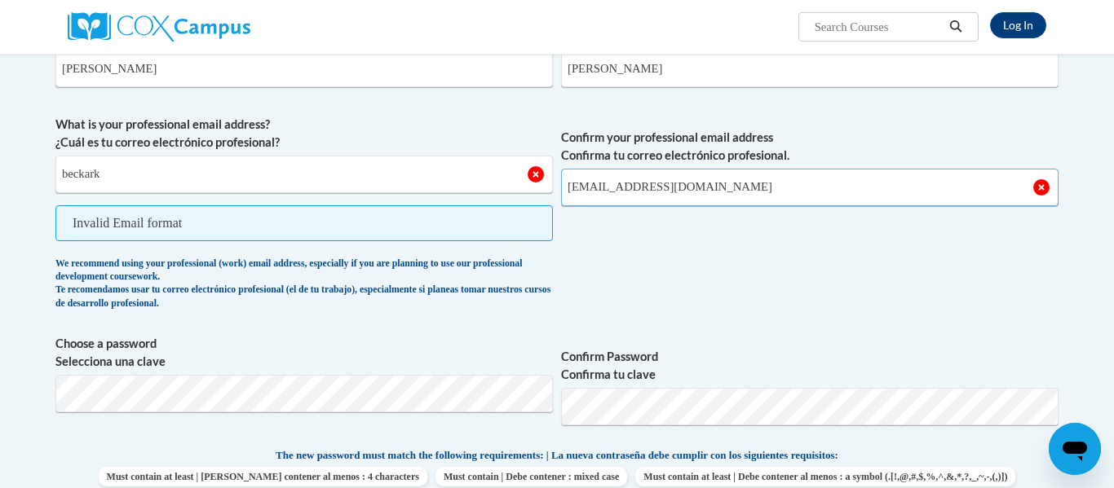
click at [714, 191] on input "[EMAIL_ADDRESS][DOMAIN_NAME]" at bounding box center [809, 187] width 497 height 37
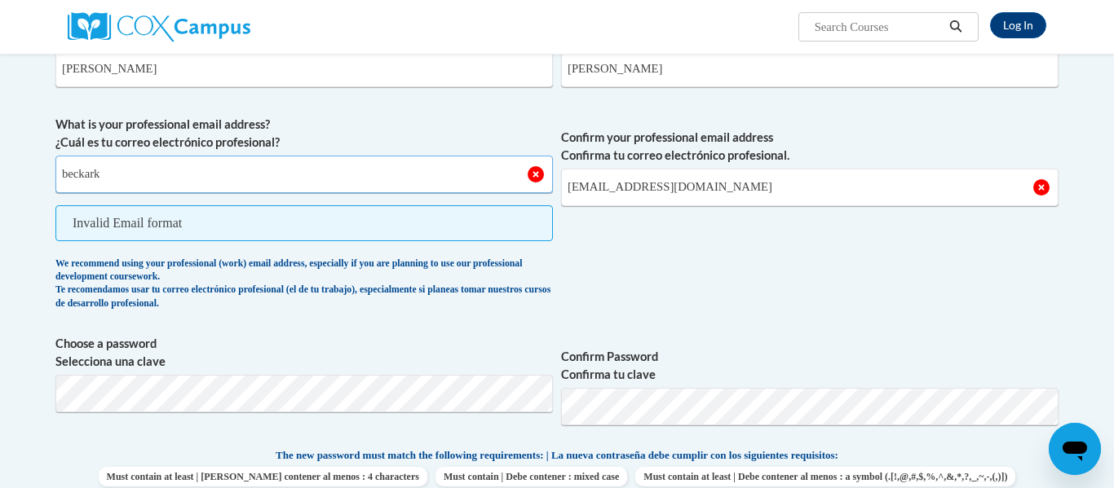
click at [86, 179] on input "beckark" at bounding box center [303, 174] width 497 height 37
type input "beclark"
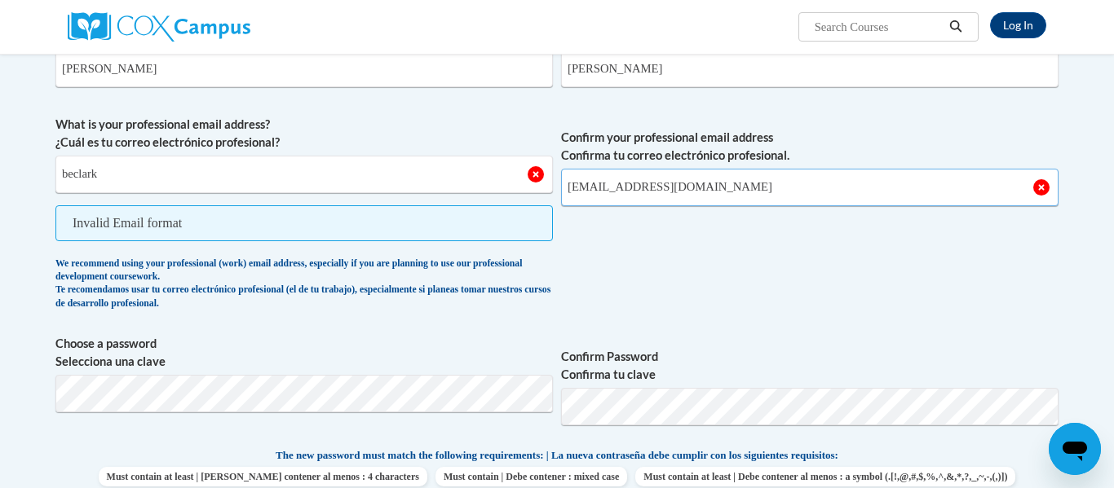
click at [693, 191] on input "[EMAIL_ADDRESS][DOMAIN_NAME]" at bounding box center [809, 187] width 497 height 37
type input "Beclark"
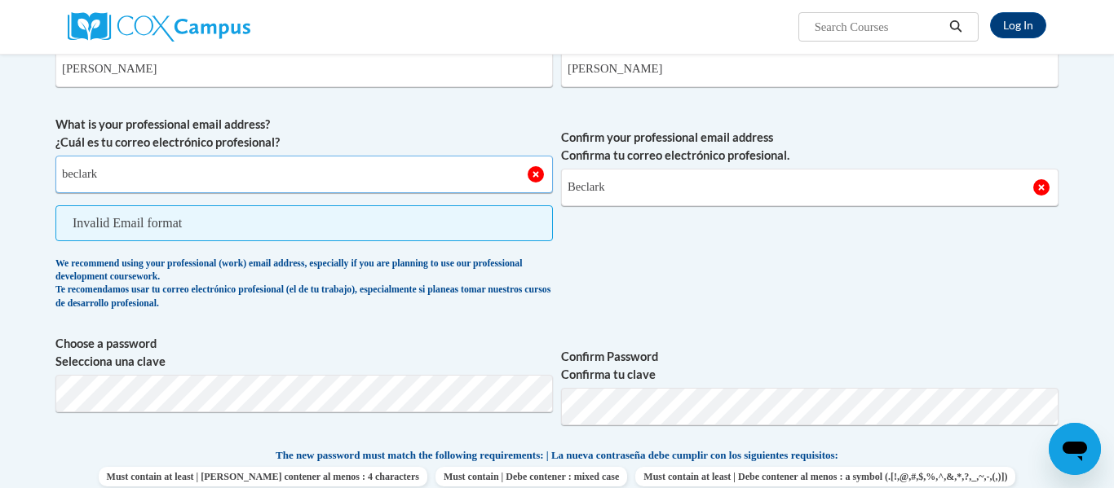
click at [133, 180] on input "beclark" at bounding box center [303, 174] width 497 height 37
type input "beclark@tcjackets.net"
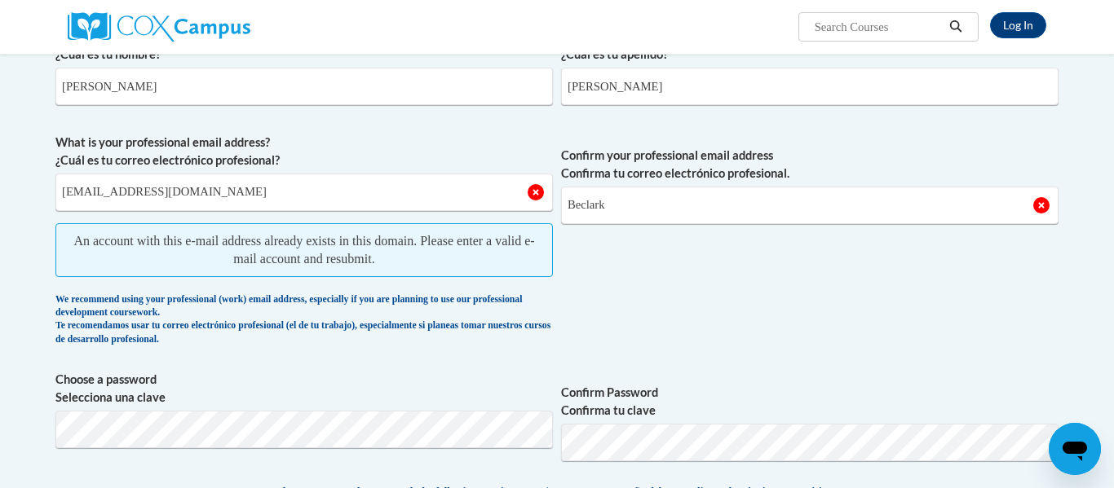
scroll to position [349, 0]
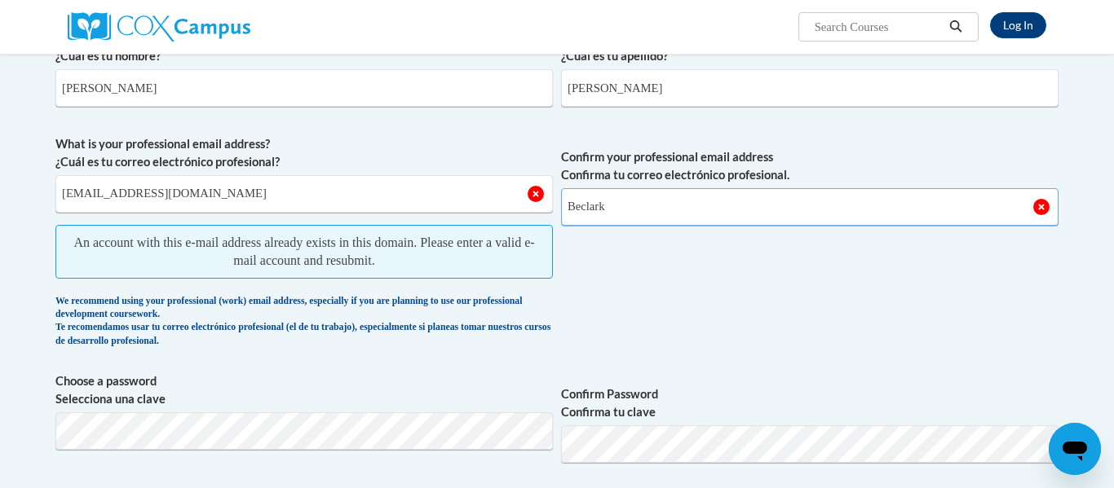
click at [637, 222] on input "Beclark" at bounding box center [809, 206] width 497 height 37
type input "[EMAIL_ADDRESS][DOMAIN_NAME]"
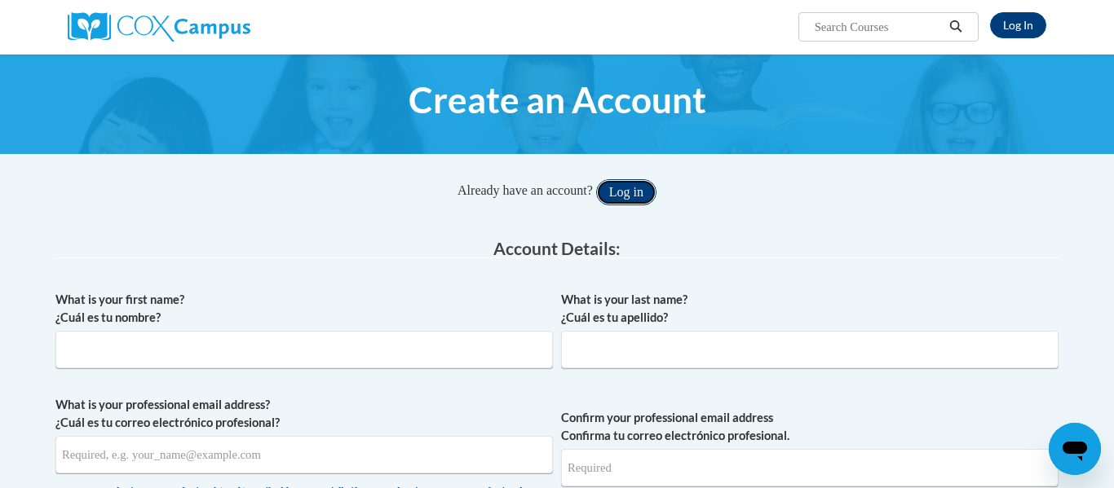
click at [639, 201] on button "Log in" at bounding box center [626, 192] width 60 height 26
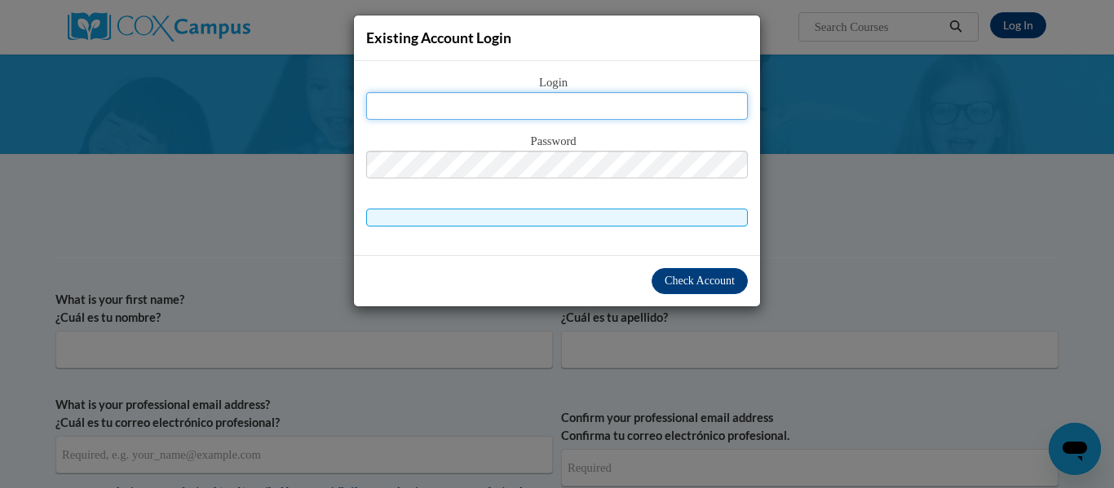
click at [620, 110] on input "text" at bounding box center [557, 106] width 382 height 28
type input "[EMAIL_ADDRESS][DOMAIN_NAME]"
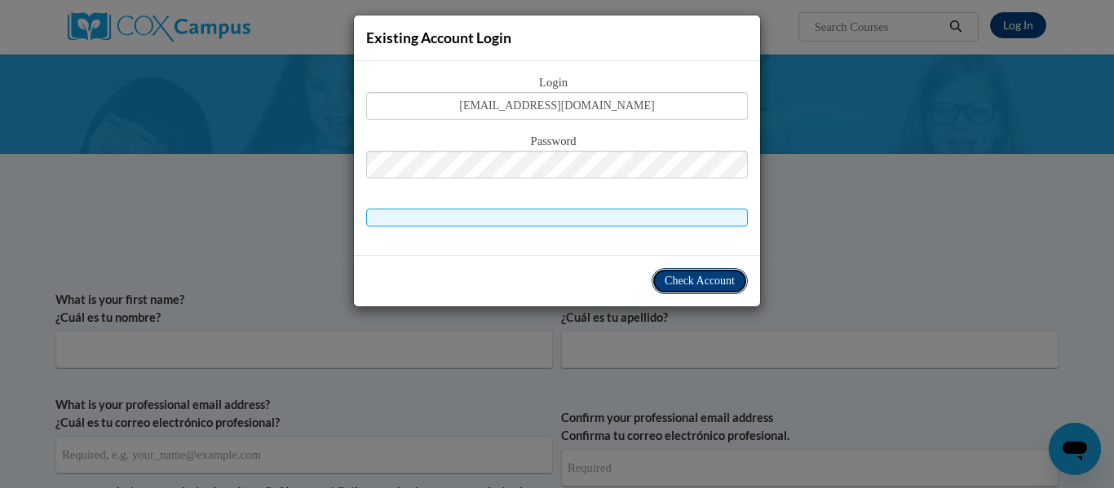
click at [712, 289] on button "Check Account" at bounding box center [699, 281] width 96 height 26
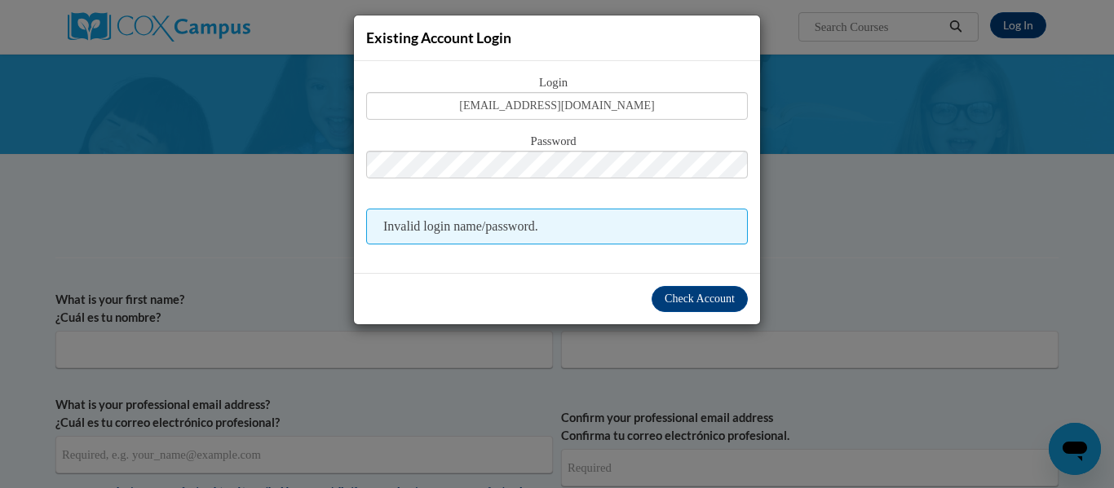
click at [577, 218] on span "Invalid login name/password." at bounding box center [557, 227] width 382 height 36
click at [577, 224] on span "Invalid login name/password." at bounding box center [557, 227] width 382 height 36
click at [697, 306] on button "Check Account" at bounding box center [699, 299] width 96 height 26
click at [718, 308] on button "Check Account" at bounding box center [699, 299] width 96 height 26
click at [671, 297] on span "Check Account" at bounding box center [699, 299] width 70 height 12
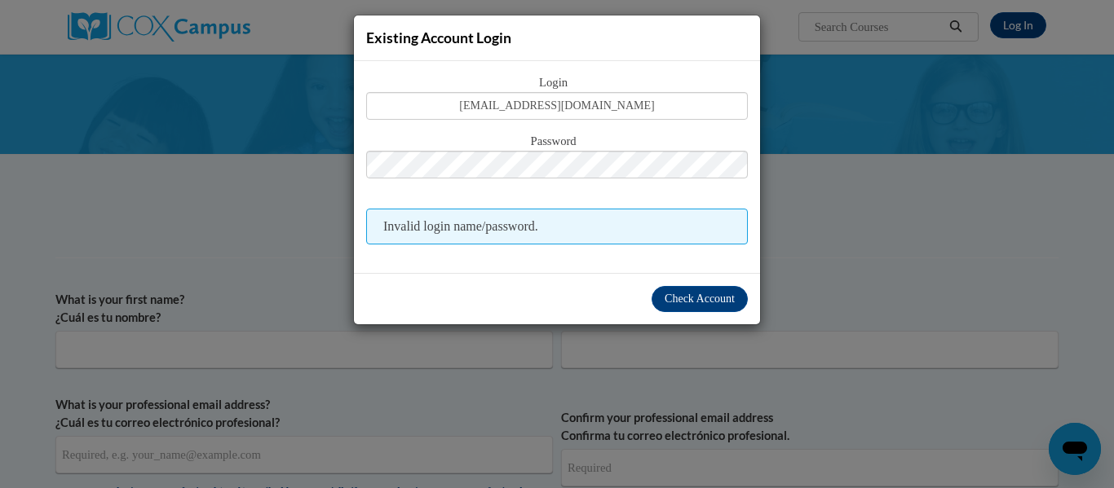
click at [895, 291] on div "Existing Account Login Login Beclark@tcjackets.net Password Invalid login name/…" at bounding box center [557, 244] width 1114 height 488
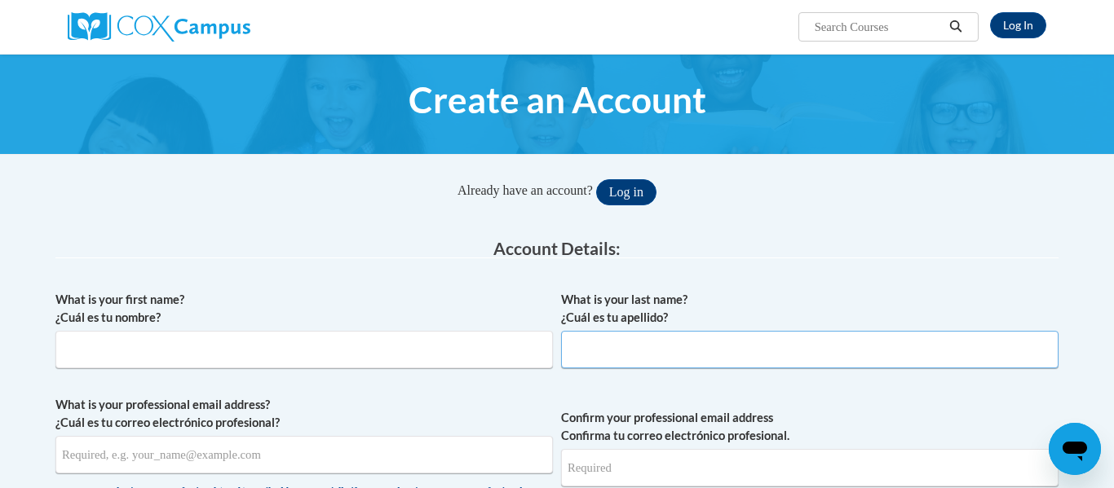
click at [938, 352] on input "What is your last name? ¿Cuál es tu apellido?" at bounding box center [809, 349] width 497 height 37
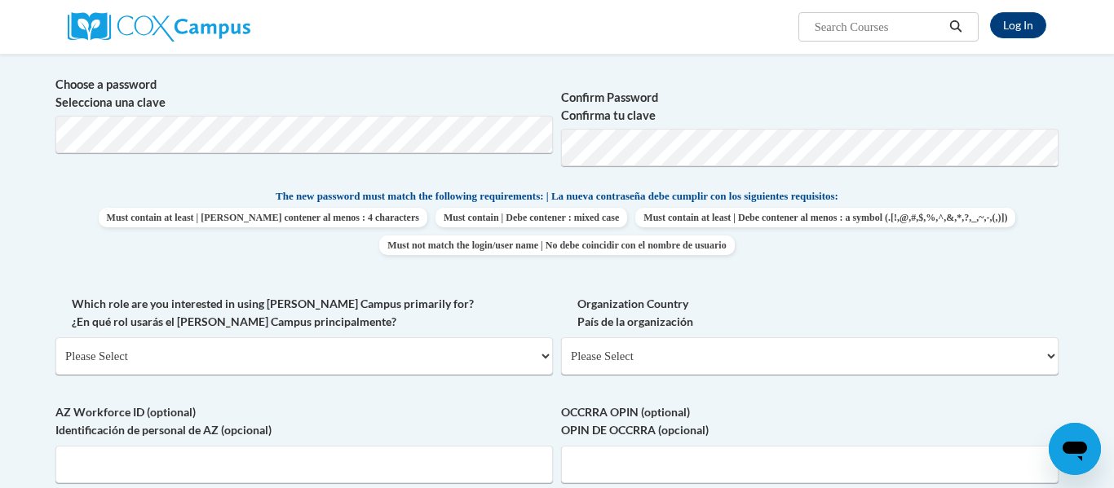
scroll to position [483, 0]
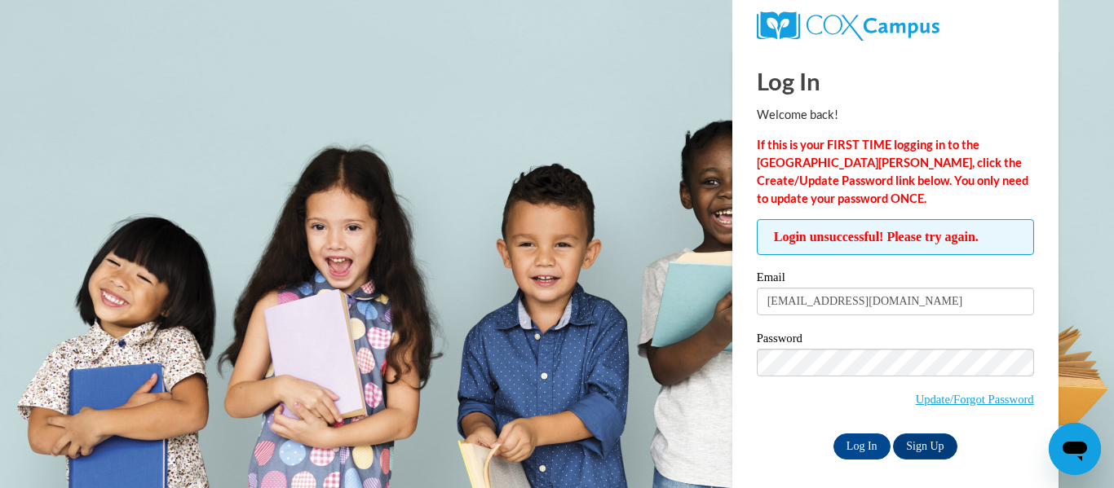
scroll to position [7, 0]
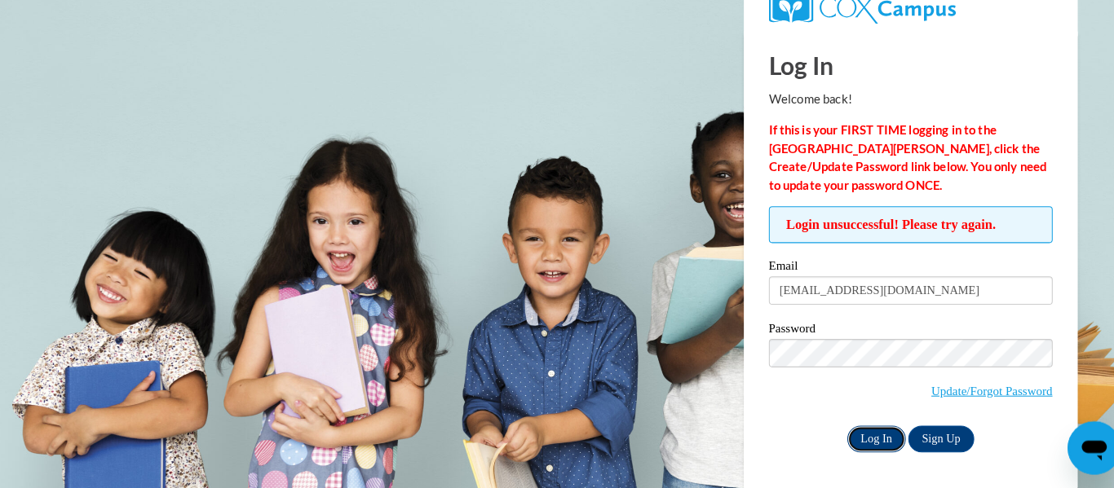
click at [861, 442] on input "Log In" at bounding box center [861, 440] width 57 height 26
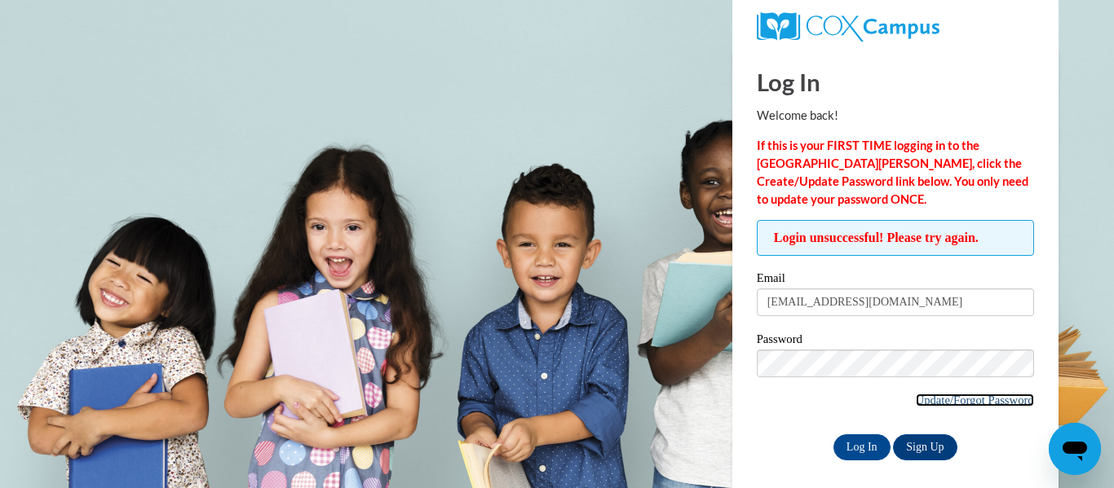
click at [1004, 403] on link "Update/Forgot Password" at bounding box center [974, 400] width 118 height 13
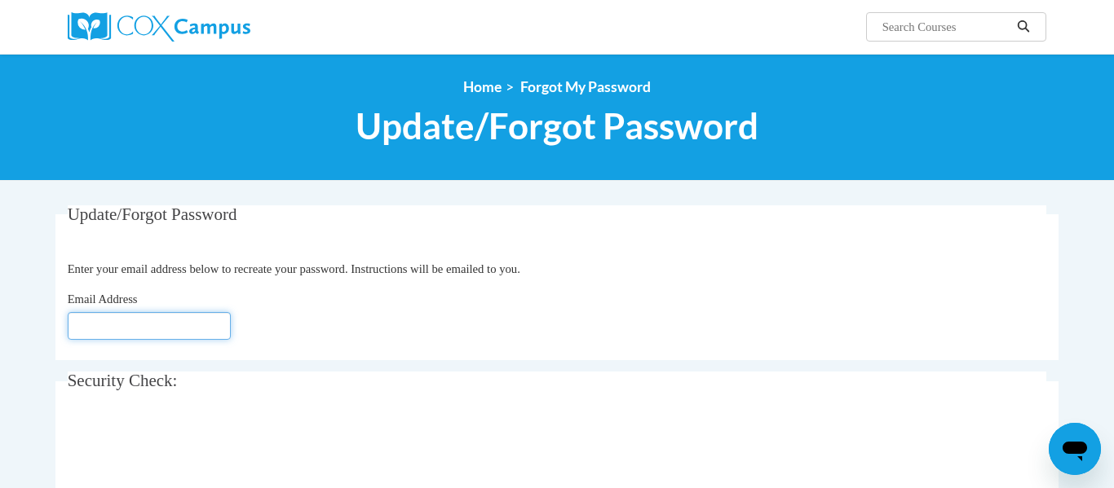
click at [157, 330] on input "Email Address" at bounding box center [149, 326] width 163 height 28
type input "[EMAIL_ADDRESS][DOMAIN_NAME]"
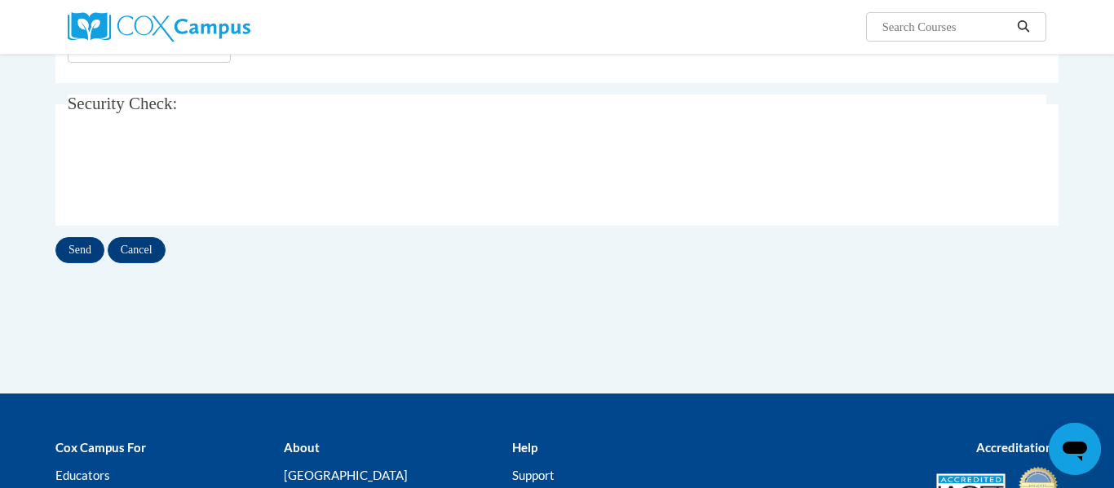
scroll to position [278, 0]
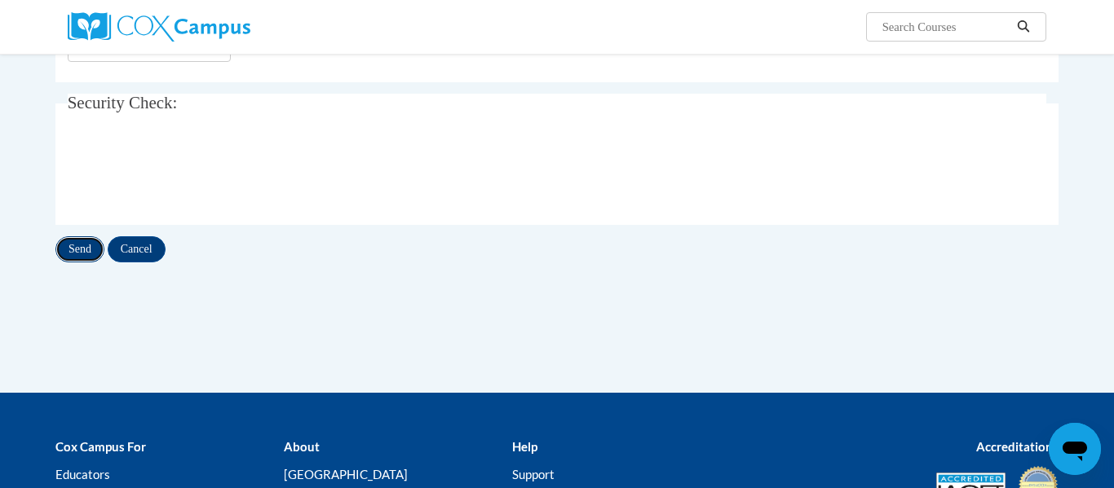
click at [72, 262] on input "Send" at bounding box center [79, 249] width 49 height 26
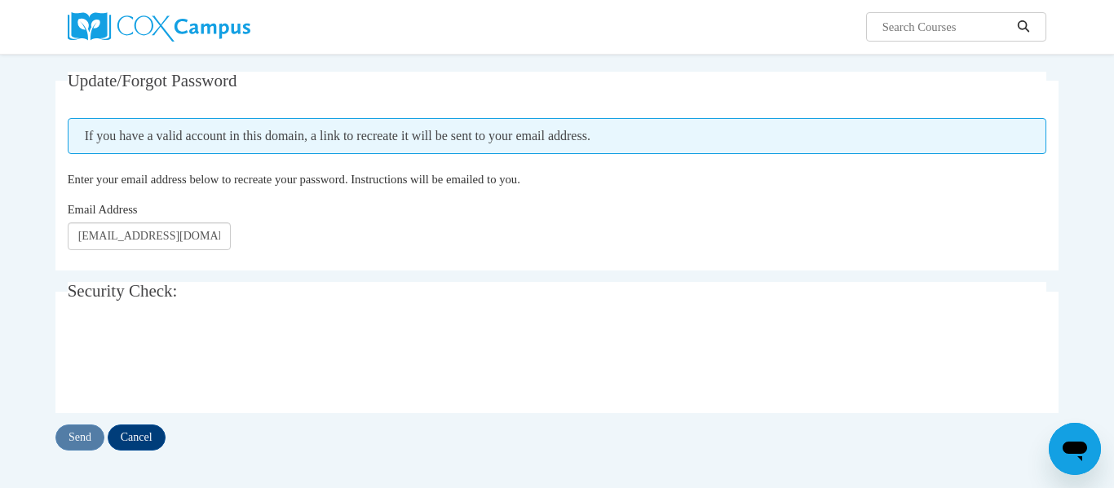
scroll to position [131, 0]
